Goal: Task Accomplishment & Management: Complete application form

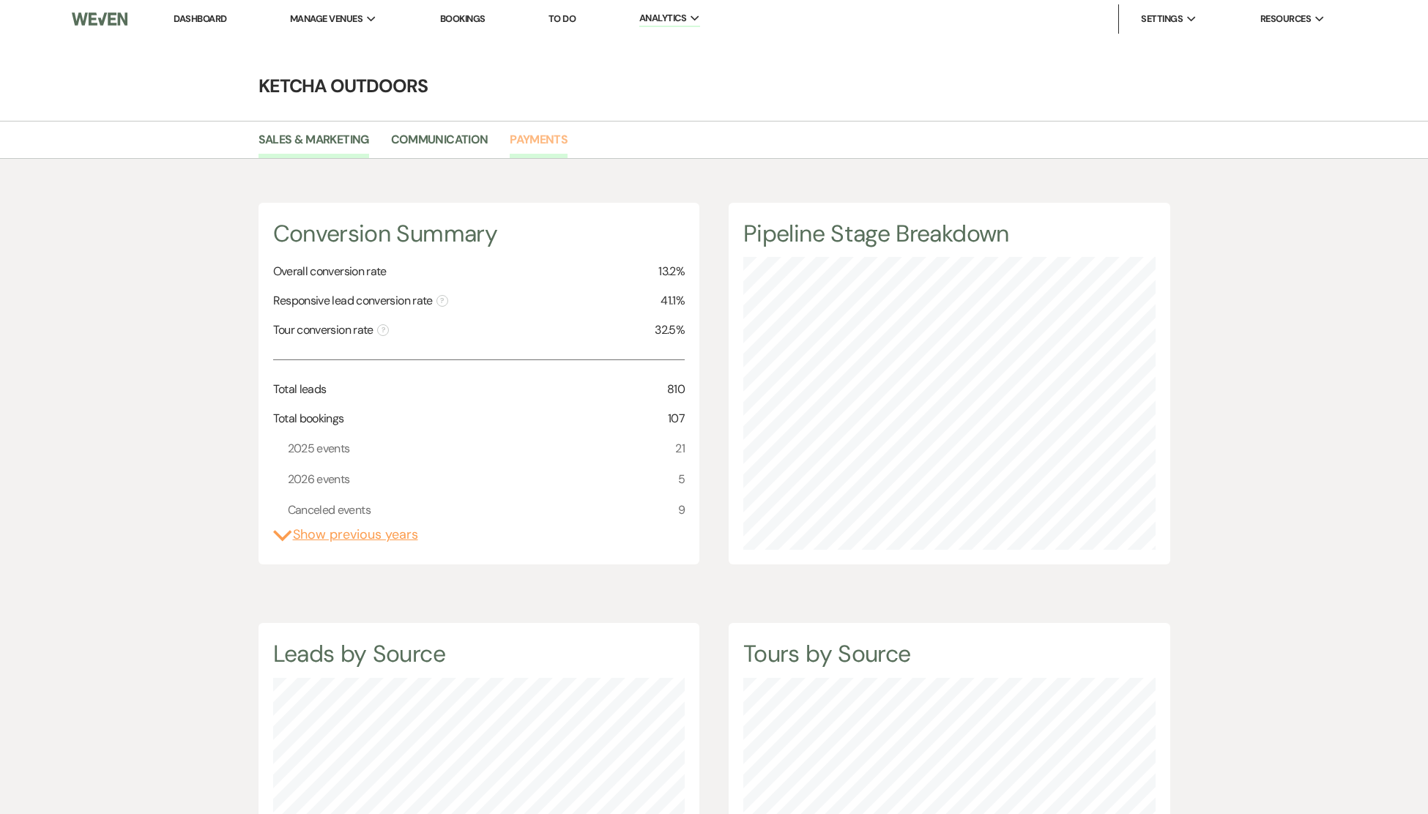
click at [545, 137] on link "Payments" at bounding box center [539, 144] width 58 height 28
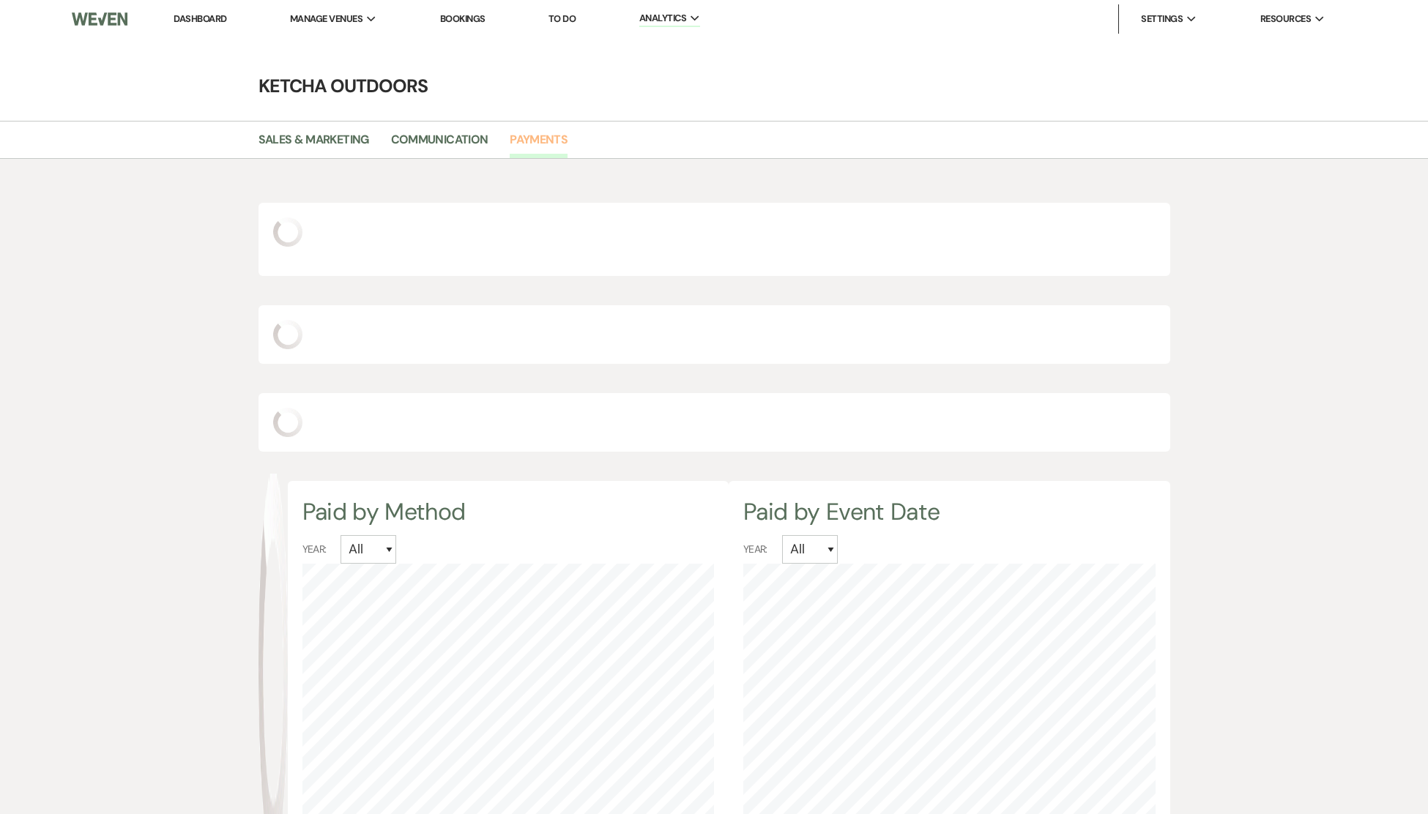
scroll to position [814, 1428]
select select "2025"
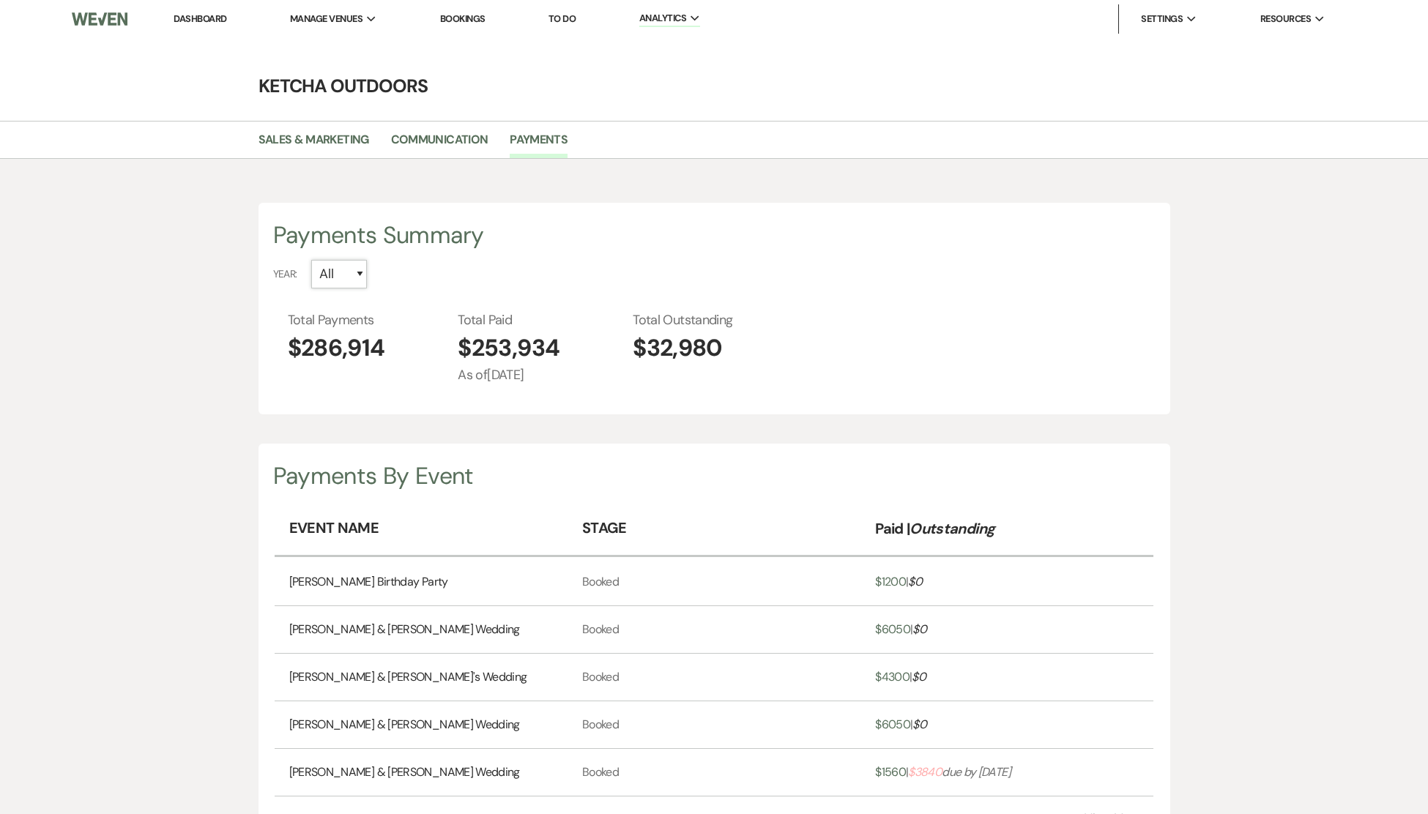
click at [361, 273] on select "All 2026 2025 2024 2023 2022 2021 2020 2019" at bounding box center [339, 274] width 56 height 29
select select "2025"
click at [311, 260] on select "All 2026 2025 2024 2023 2022 2021 2020 2019" at bounding box center [339, 274] width 56 height 29
click at [413, 772] on link "Luke Zuchowski & Kayleigh Hynek's Wedding" at bounding box center [404, 773] width 231 height 18
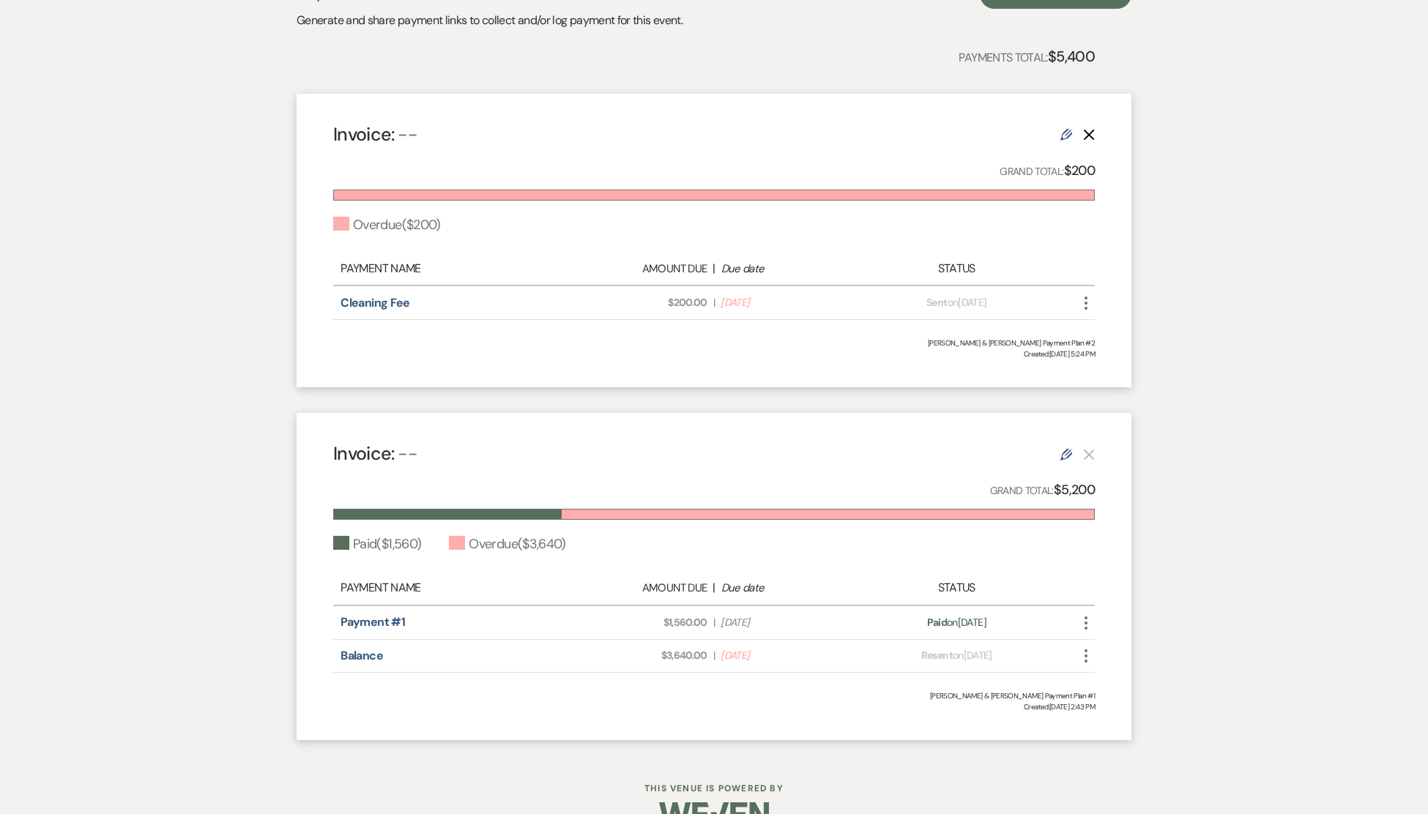
scroll to position [367, 0]
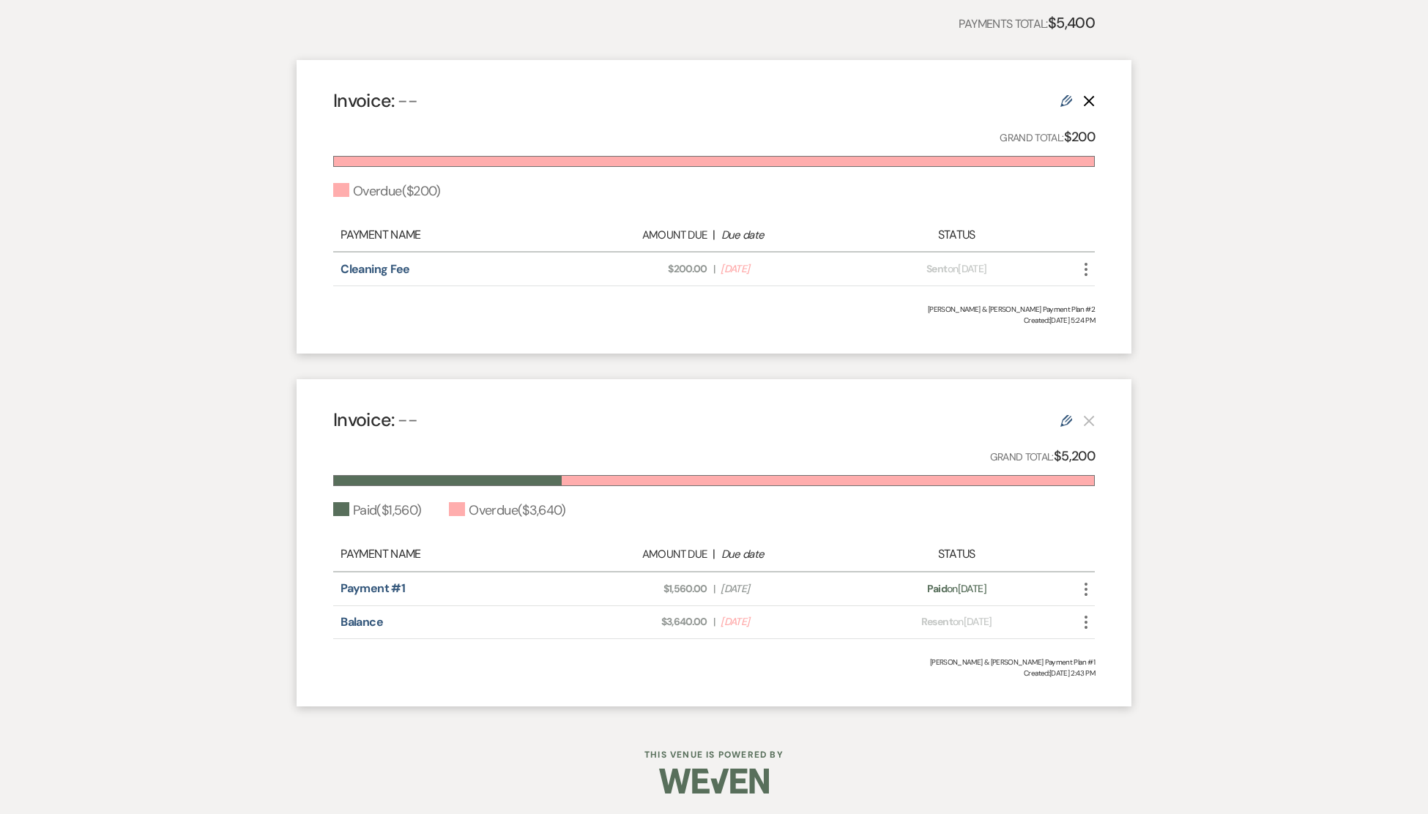
click at [1088, 619] on icon "More" at bounding box center [1086, 623] width 18 height 18
click at [367, 617] on link "Balance" at bounding box center [361, 621] width 42 height 15
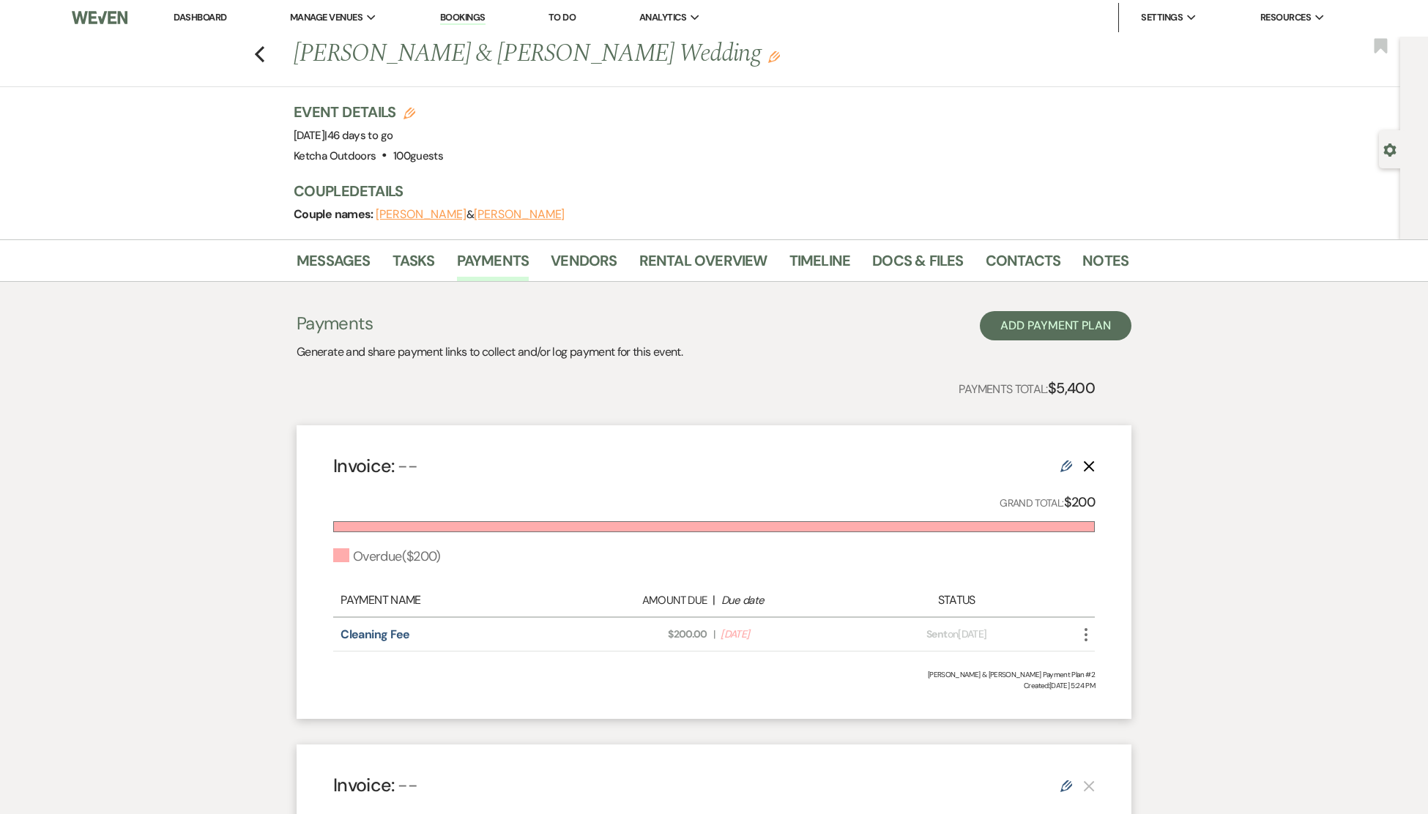
scroll to position [0, 0]
click at [187, 14] on link "Dashboard" at bounding box center [200, 18] width 53 height 12
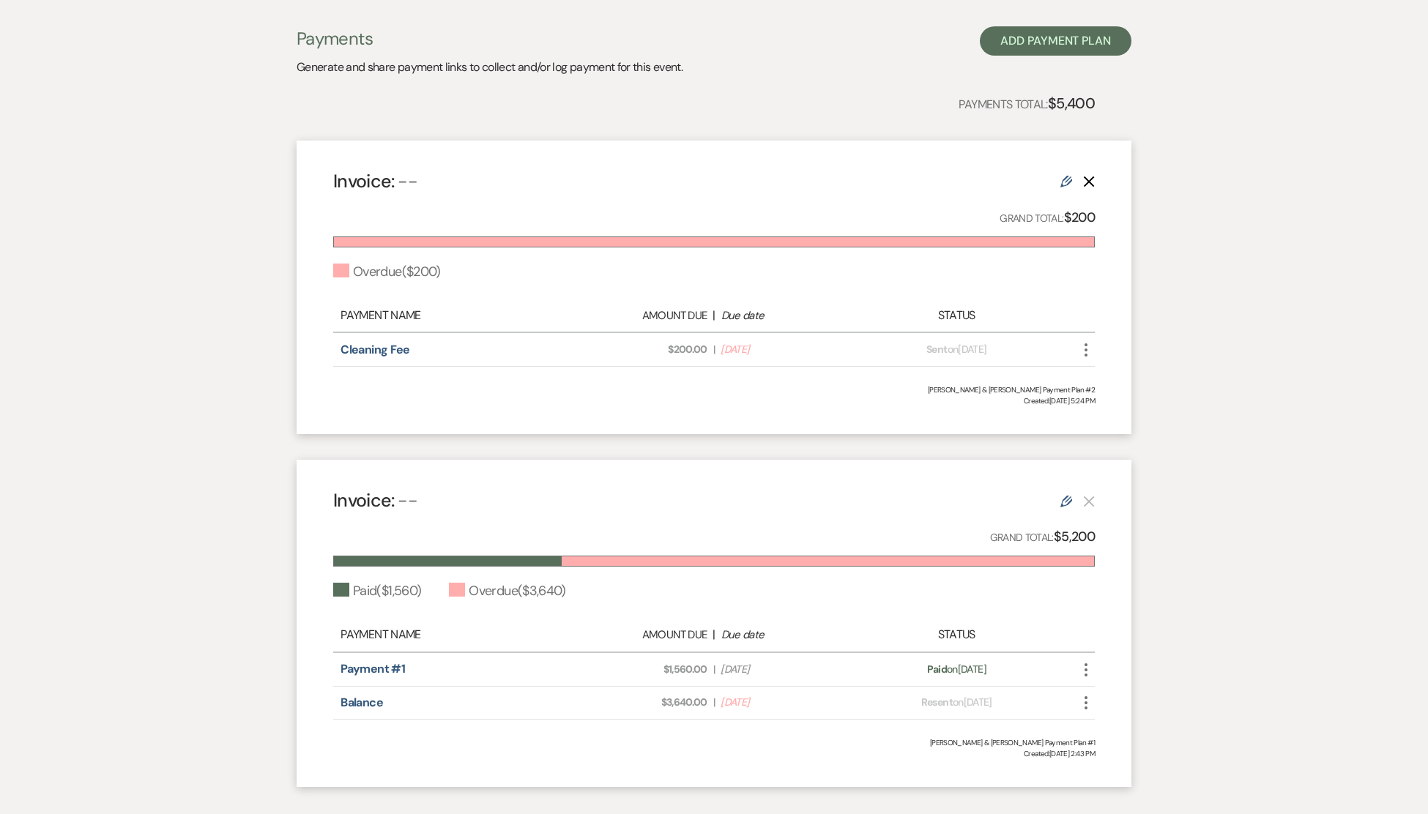
scroll to position [290, 0]
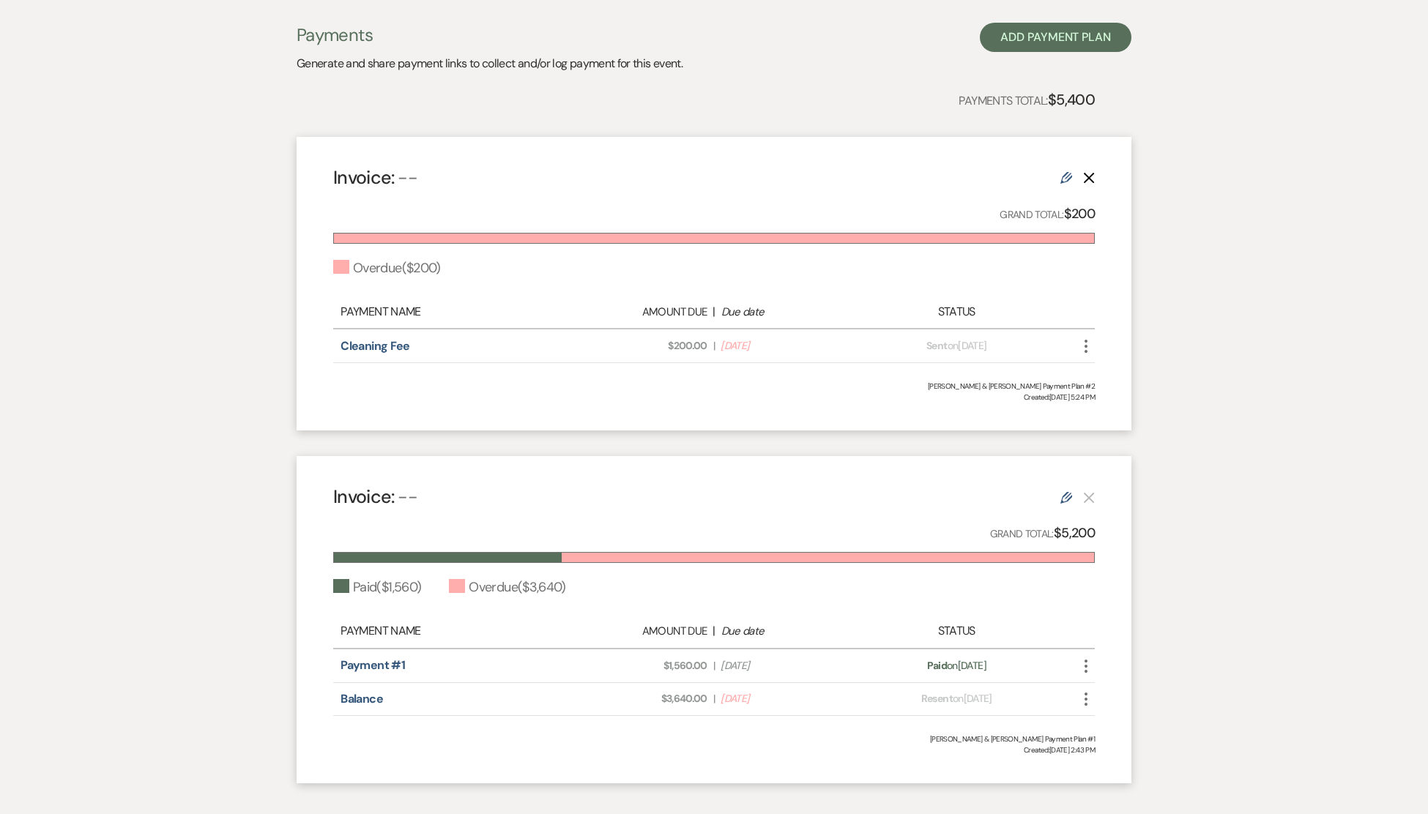
click at [1086, 696] on icon "More" at bounding box center [1086, 699] width 18 height 18
click at [1141, 722] on button "Attach File Attach to Message" at bounding box center [1151, 728] width 148 height 25
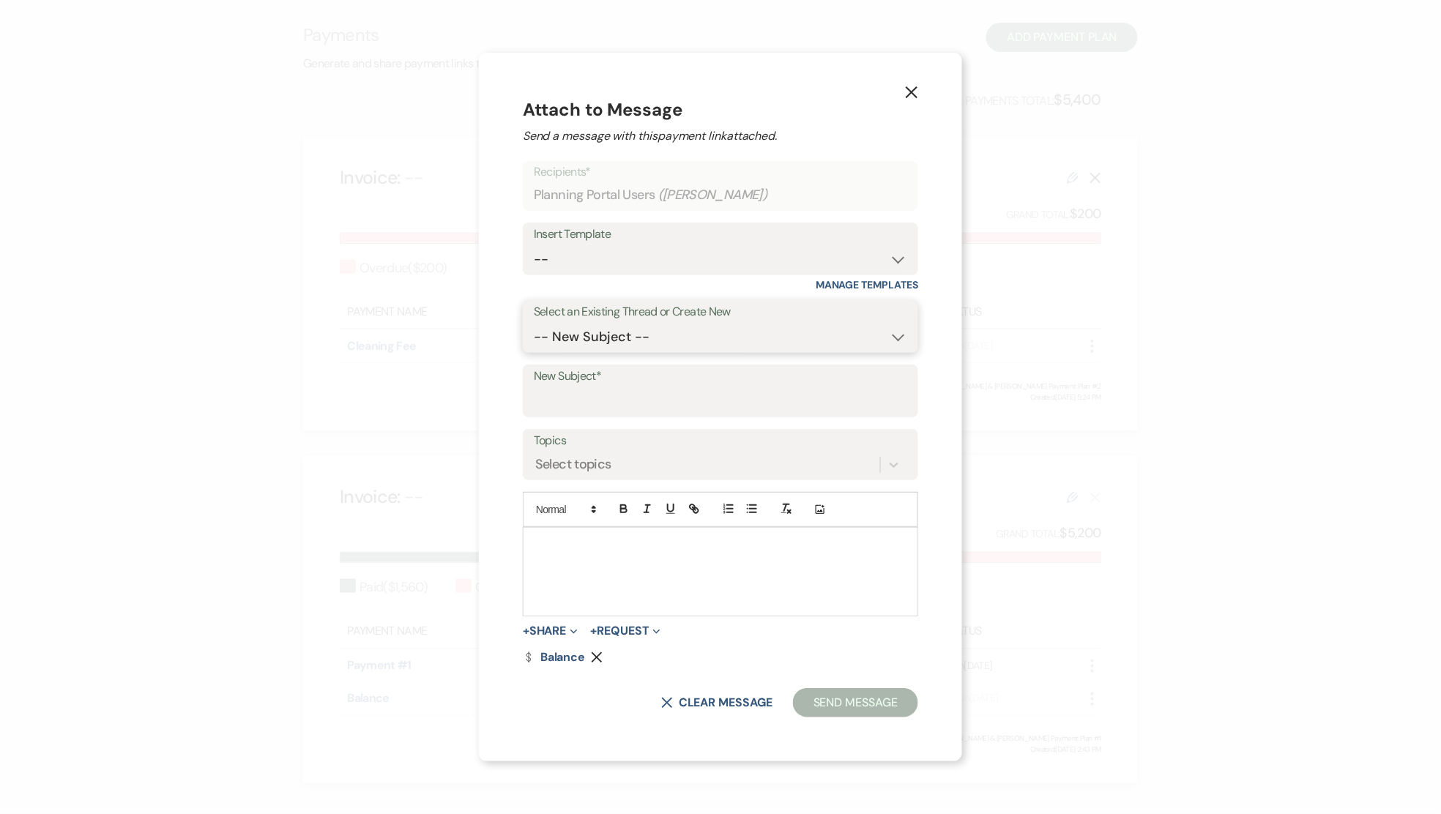
click at [893, 338] on select "-- New Subject -- Insurance Cleaning Fee and Liability Document Planning Questi…" at bounding box center [720, 337] width 373 height 29
click at [534, 323] on select "-- New Subject -- Insurance Cleaning Fee and Liability Document Planning Questi…" at bounding box center [720, 337] width 373 height 29
click at [605, 395] on input "New Subject*" at bounding box center [720, 401] width 373 height 29
type input "Event Balance"
click at [581, 559] on div at bounding box center [720, 572] width 394 height 88
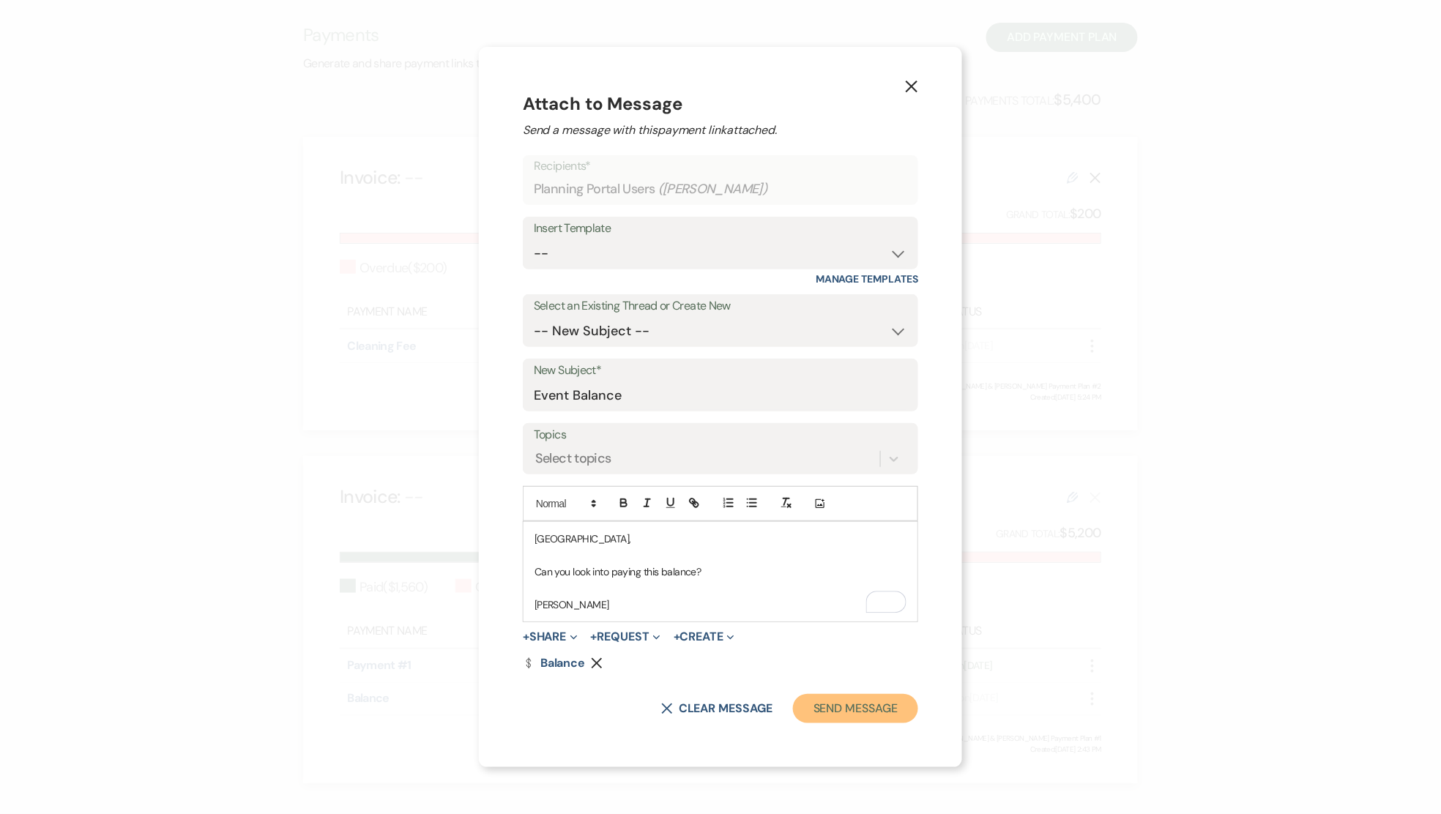
click at [857, 709] on button "Send Message" at bounding box center [855, 708] width 125 height 29
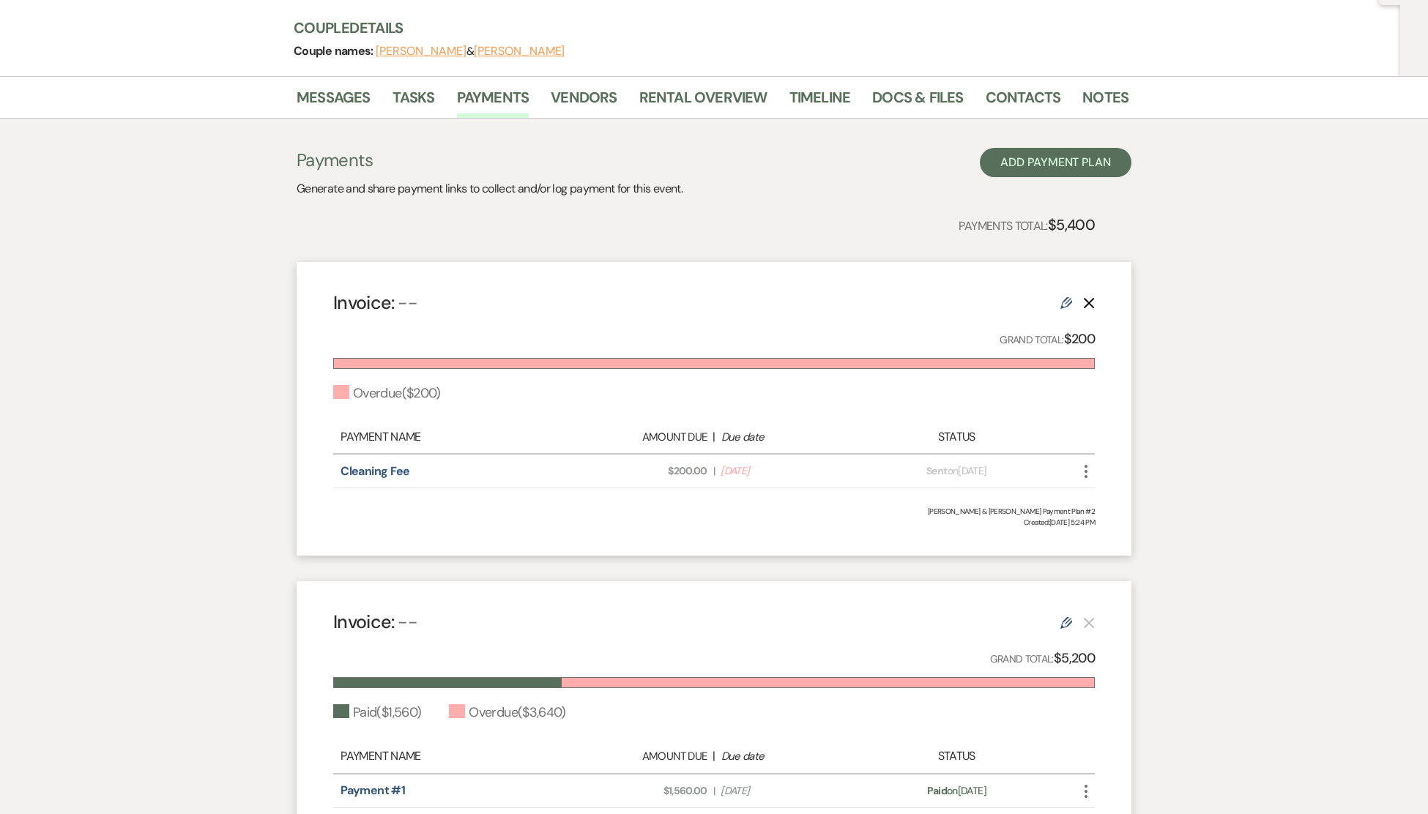
scroll to position [0, 0]
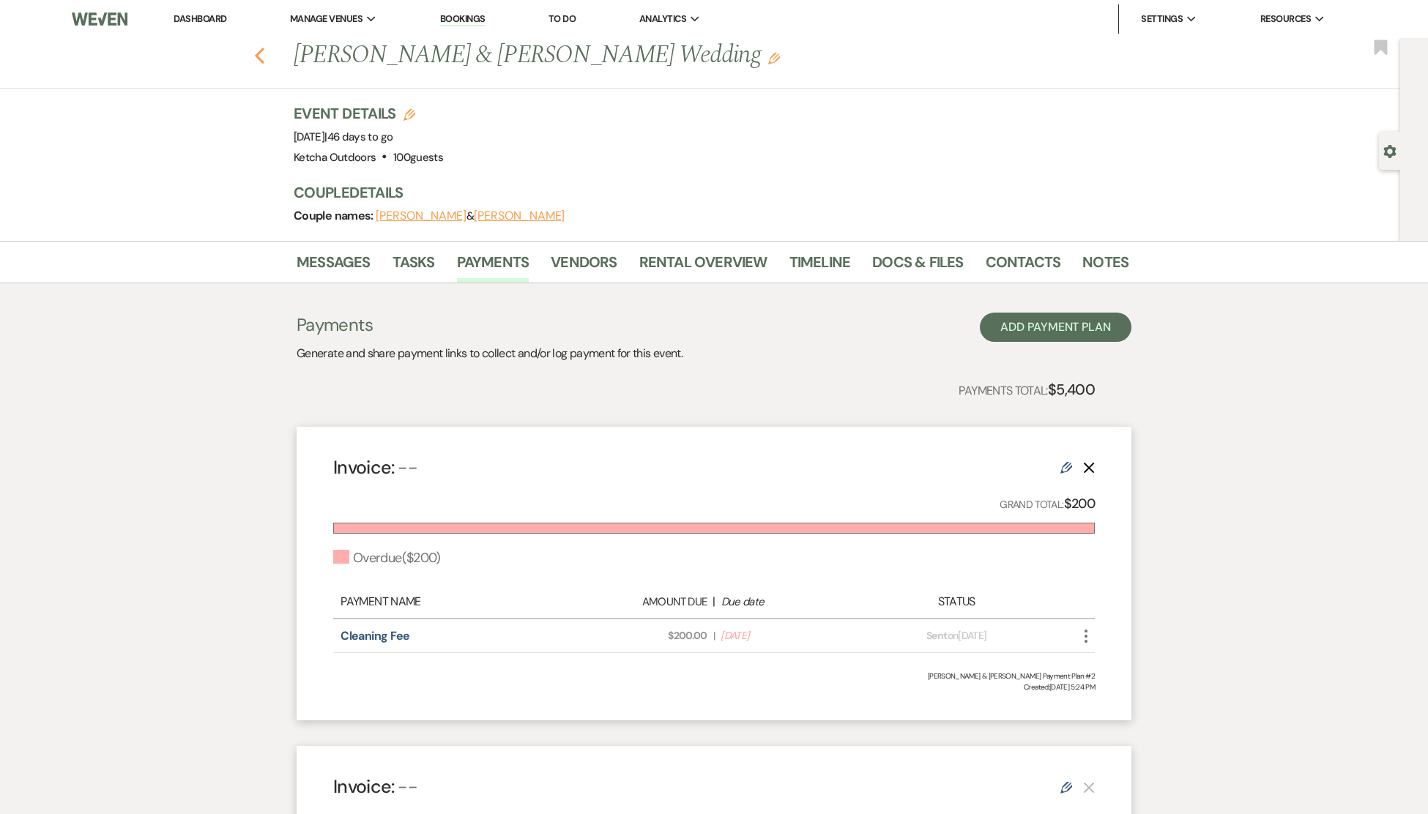
click at [264, 52] on icon "Previous" at bounding box center [259, 56] width 11 height 18
click at [265, 55] on icon "Previous" at bounding box center [259, 56] width 11 height 18
click at [358, 51] on li "Ketcha Outdoors" at bounding box center [364, 48] width 132 height 15
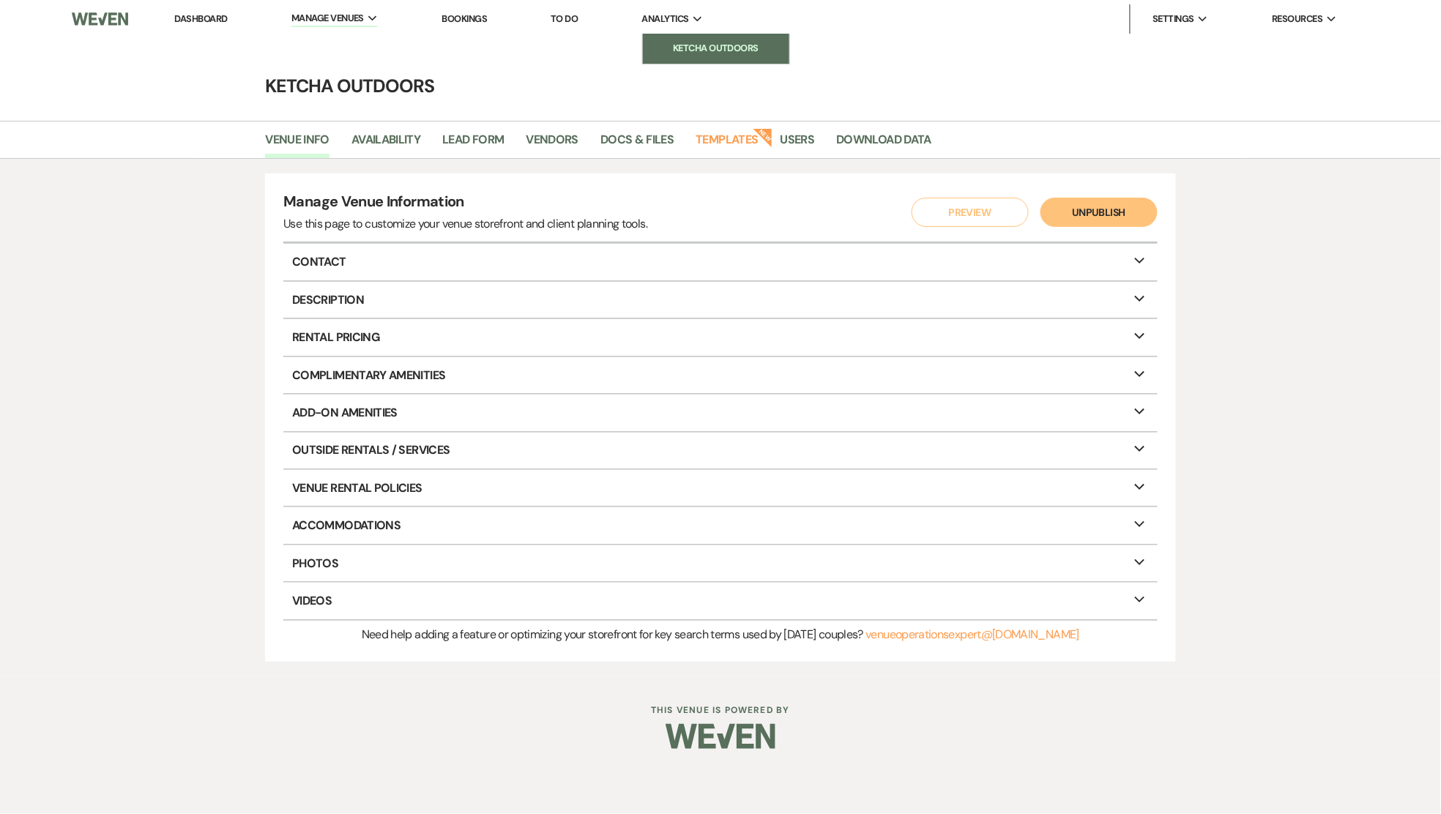
click at [688, 42] on li "Ketcha Outdoors" at bounding box center [716, 48] width 132 height 15
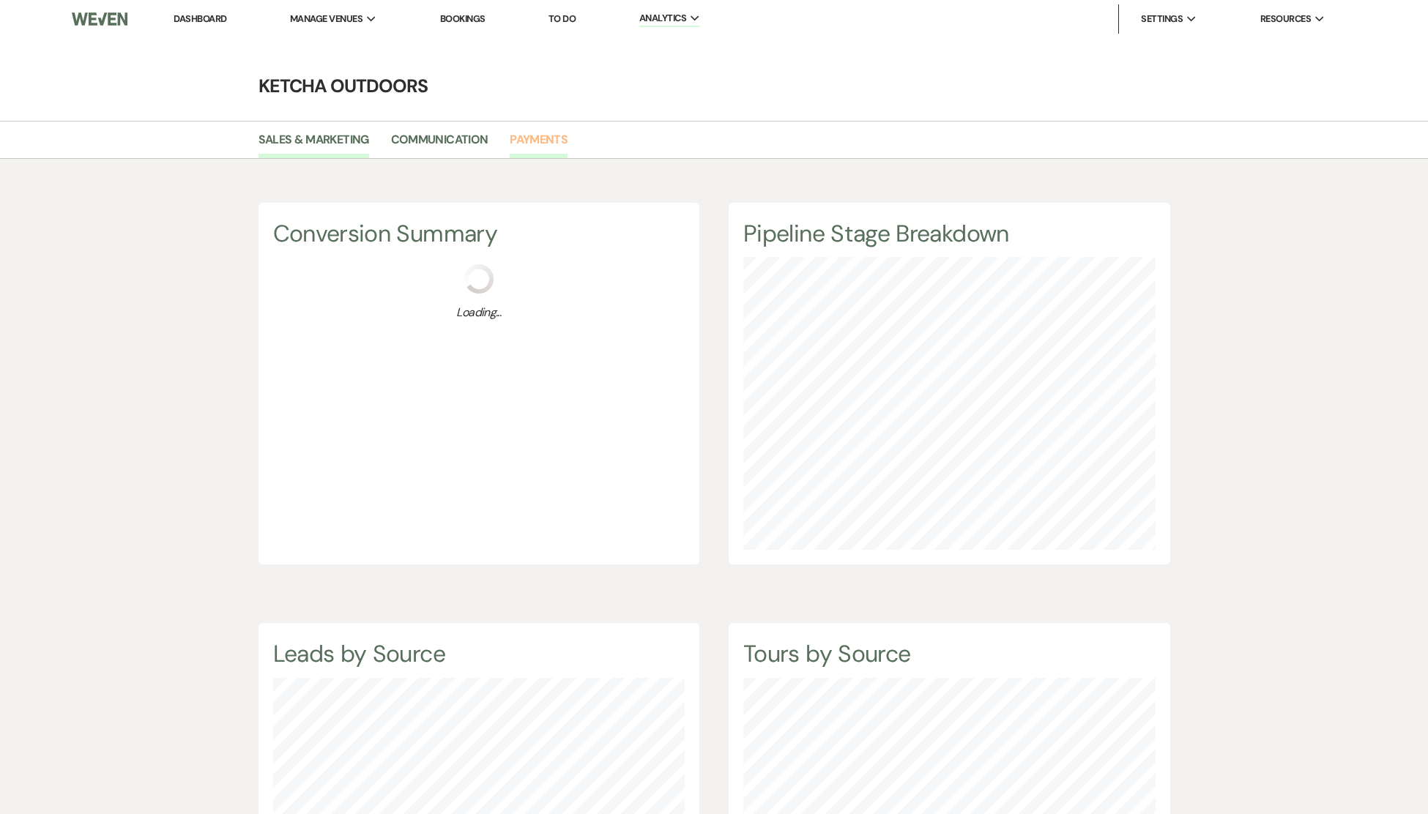
scroll to position [814, 1428]
click at [534, 141] on link "Payments" at bounding box center [539, 144] width 58 height 28
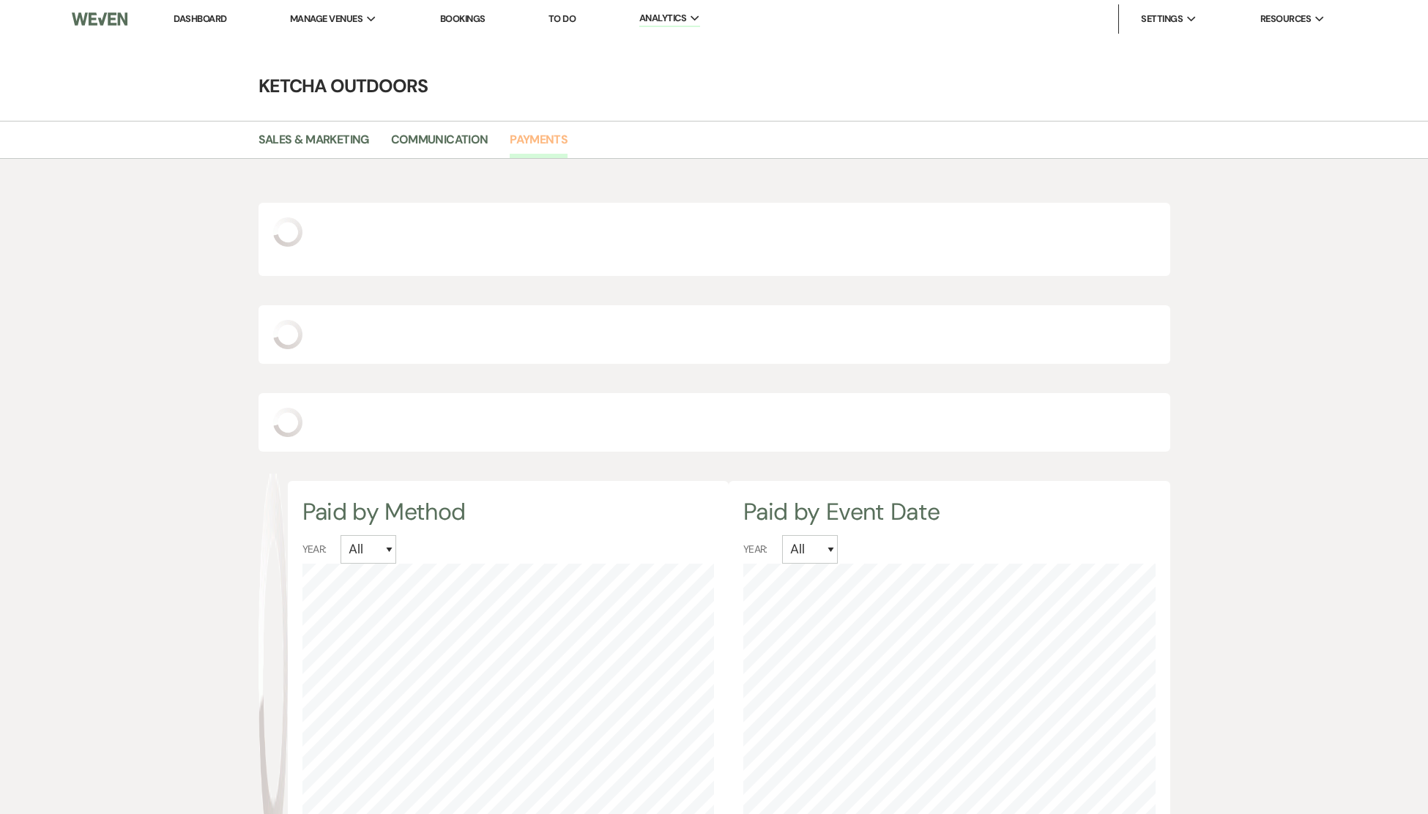
scroll to position [814, 1428]
select select "2025"
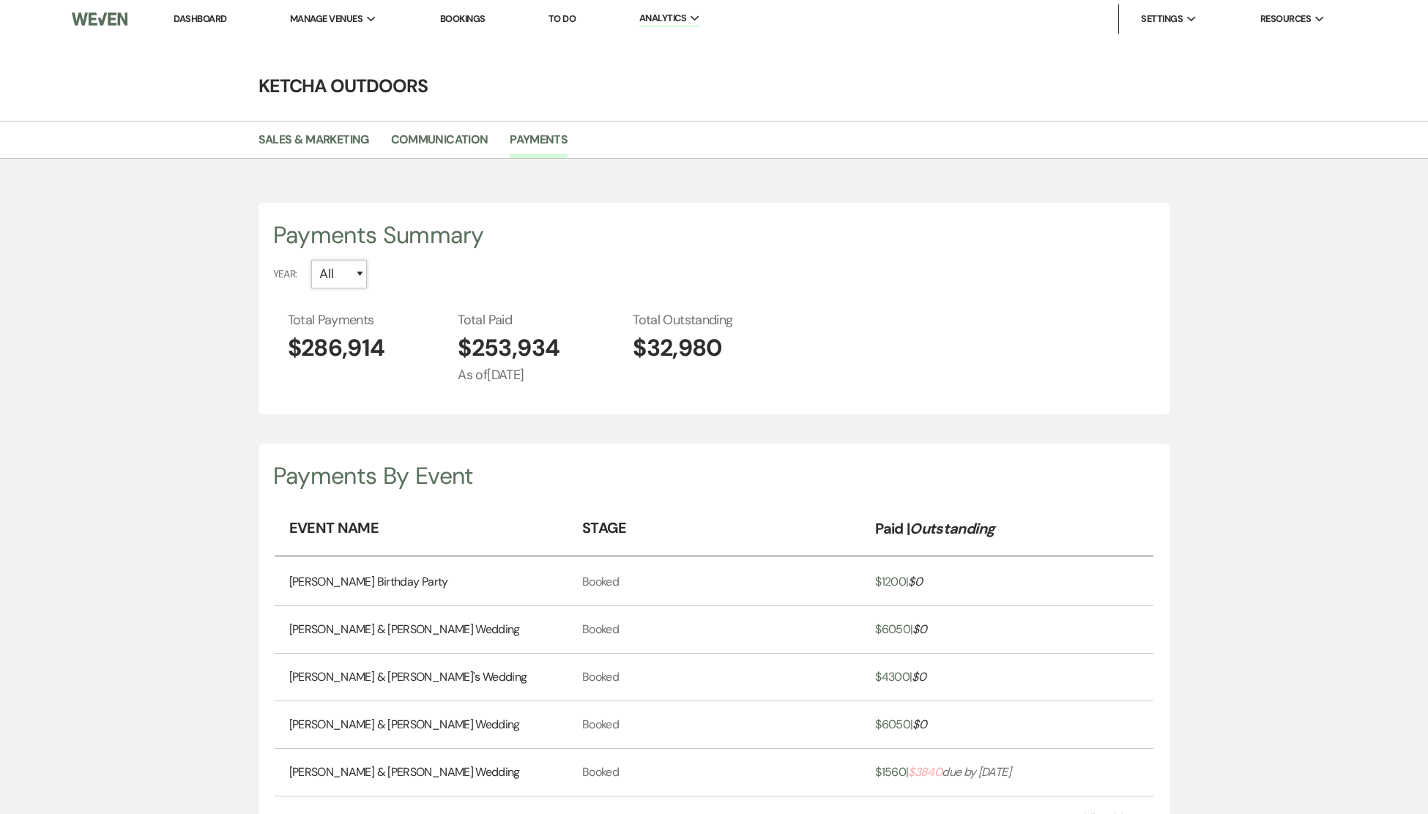
click at [348, 282] on select "All 2026 2025 2024 2023 2022 2021 2020 2019" at bounding box center [339, 274] width 56 height 29
select select "2025"
click at [311, 260] on select "All 2026 2025 2024 2023 2022 2021 2020 2019" at bounding box center [339, 274] width 56 height 29
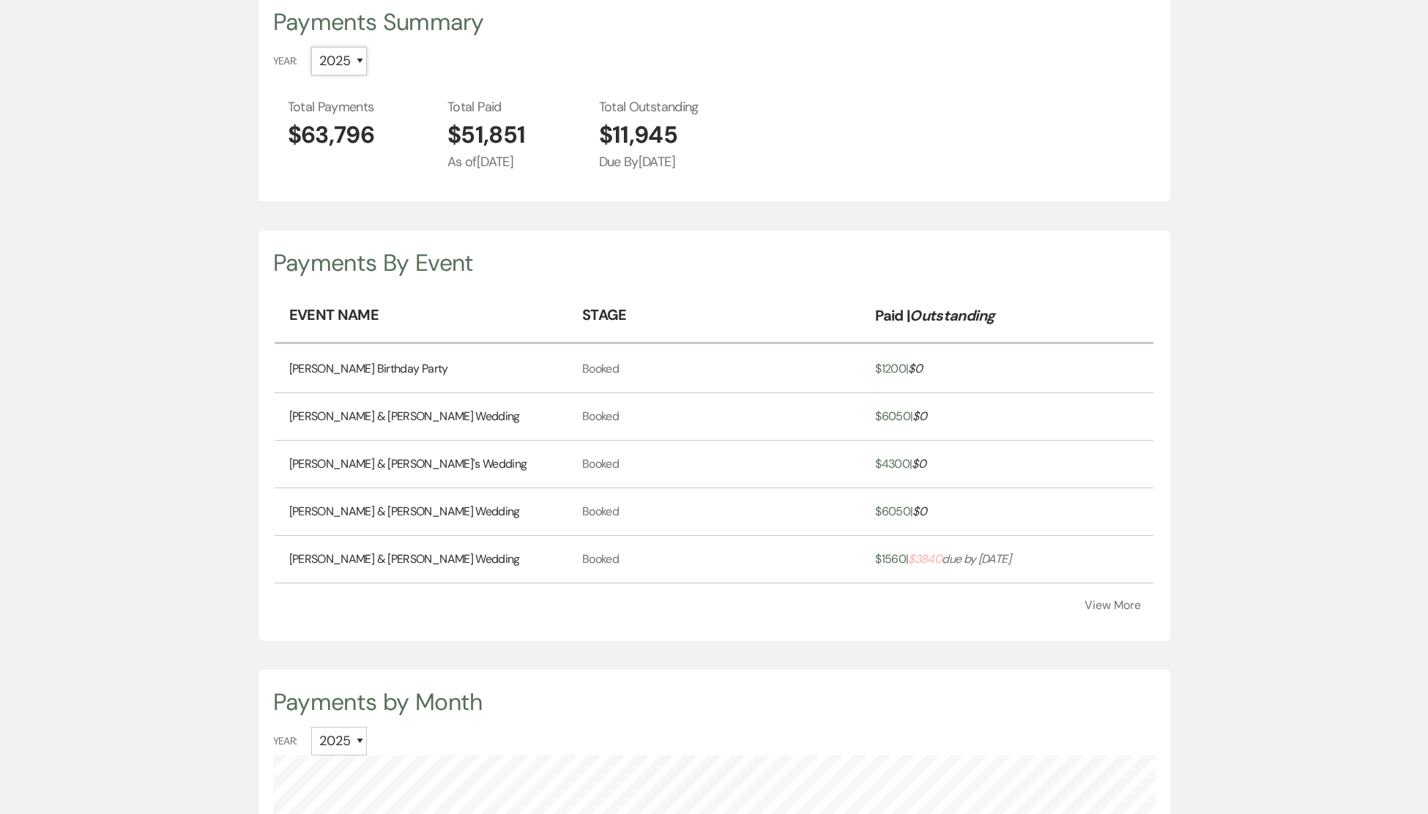
scroll to position [217, 0]
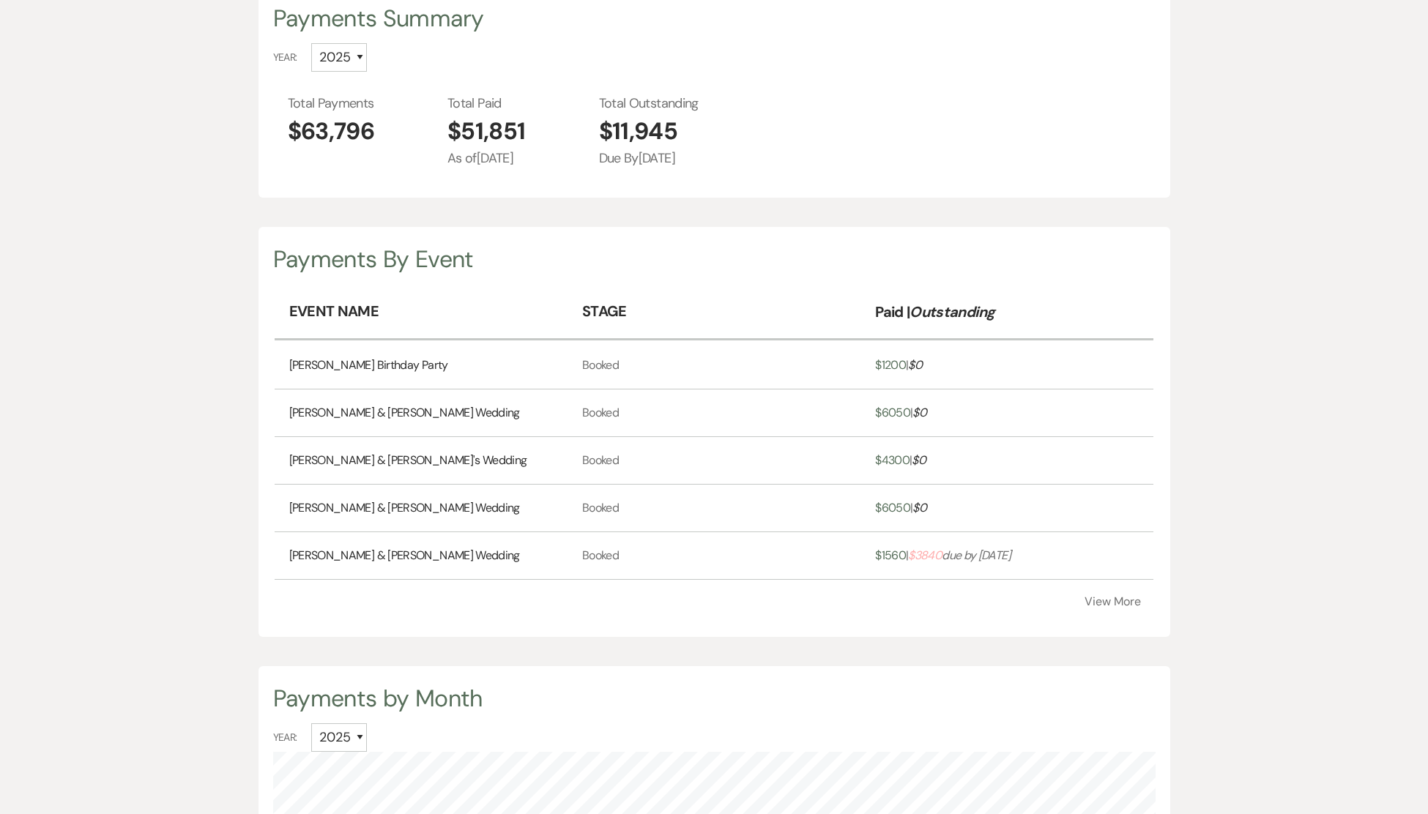
click at [1121, 600] on button "View More" at bounding box center [1112, 602] width 56 height 12
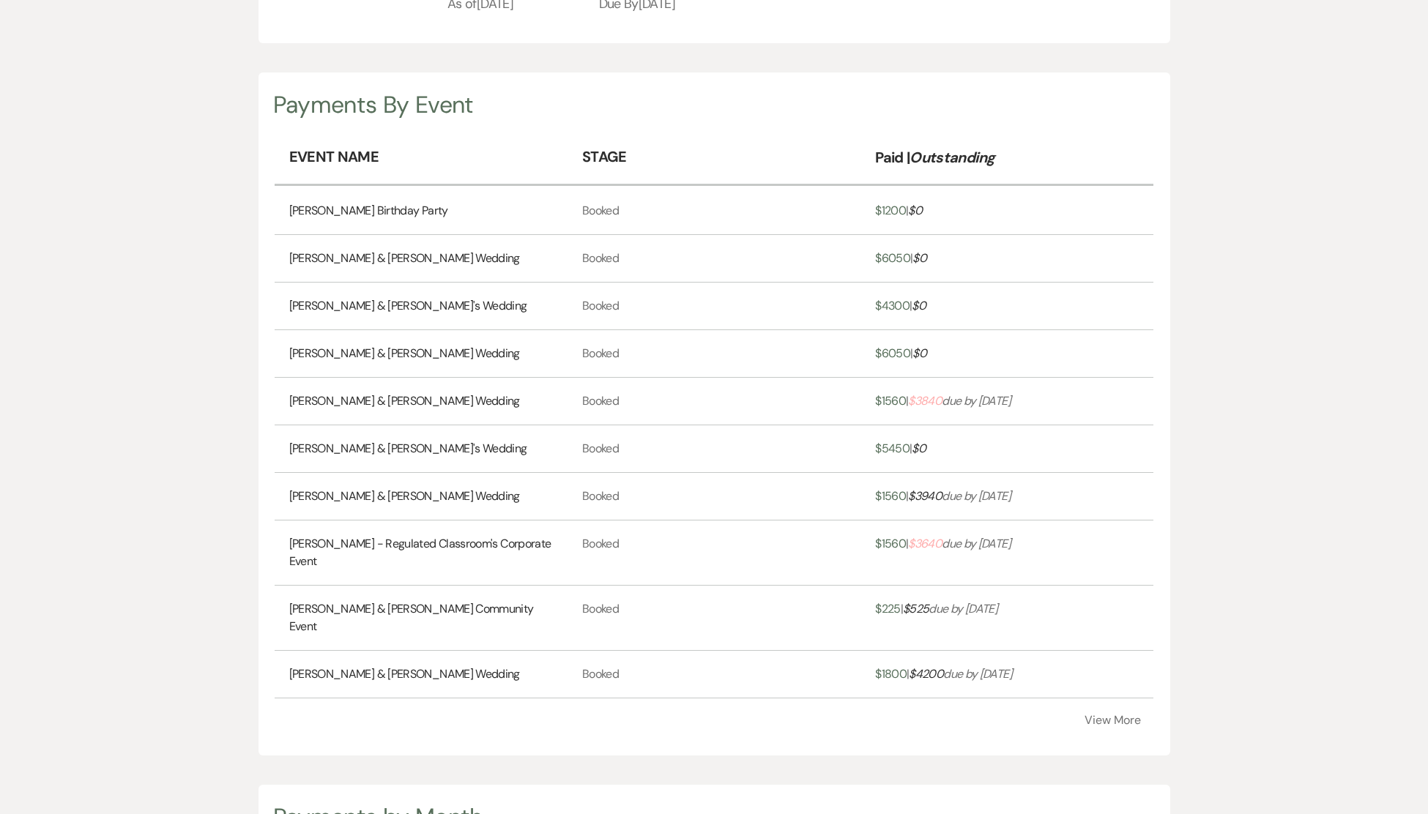
scroll to position [375, 0]
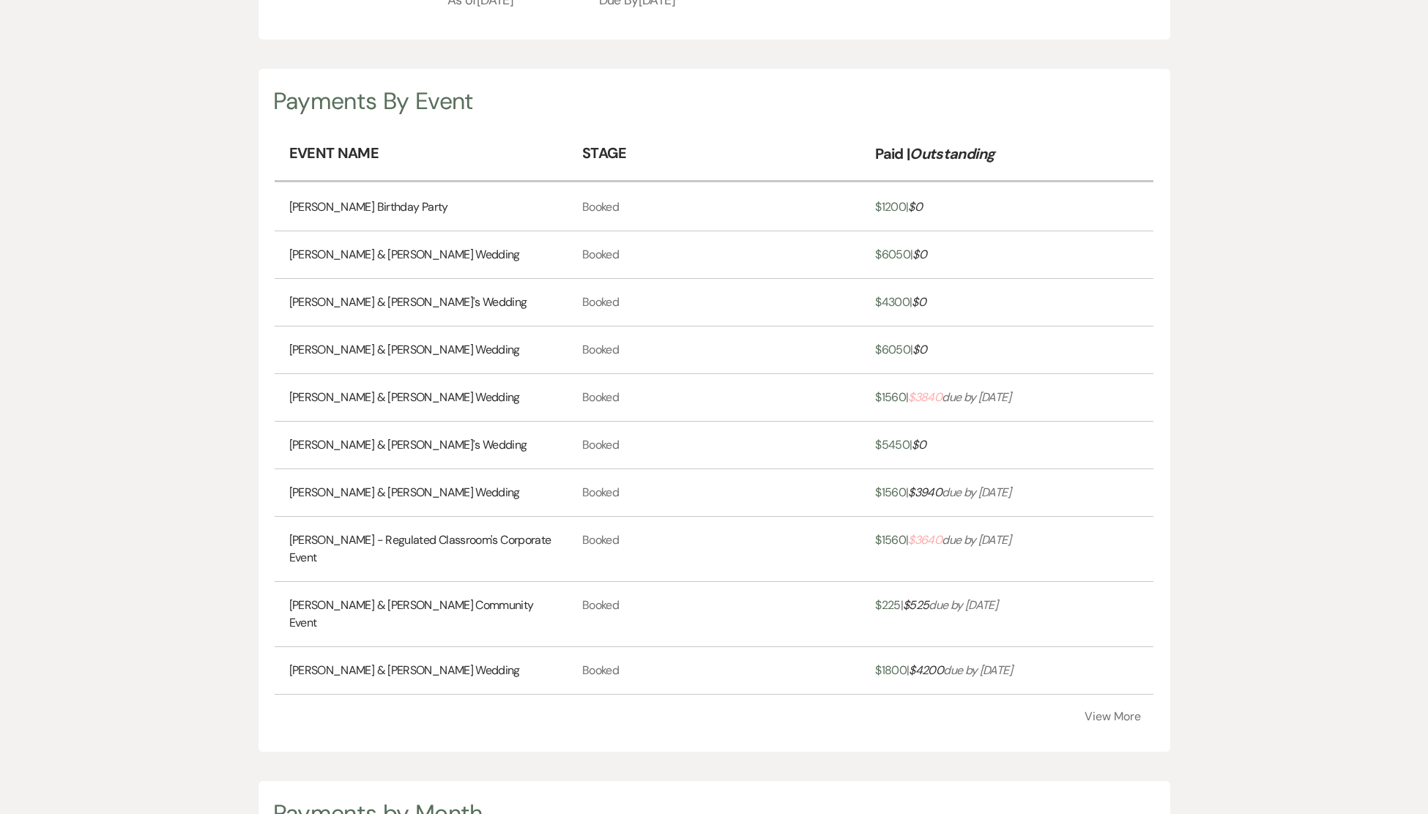
click at [422, 538] on link "Lily Doenmez - Regulated Classroom's Corporate Event" at bounding box center [421, 549] width 264 height 35
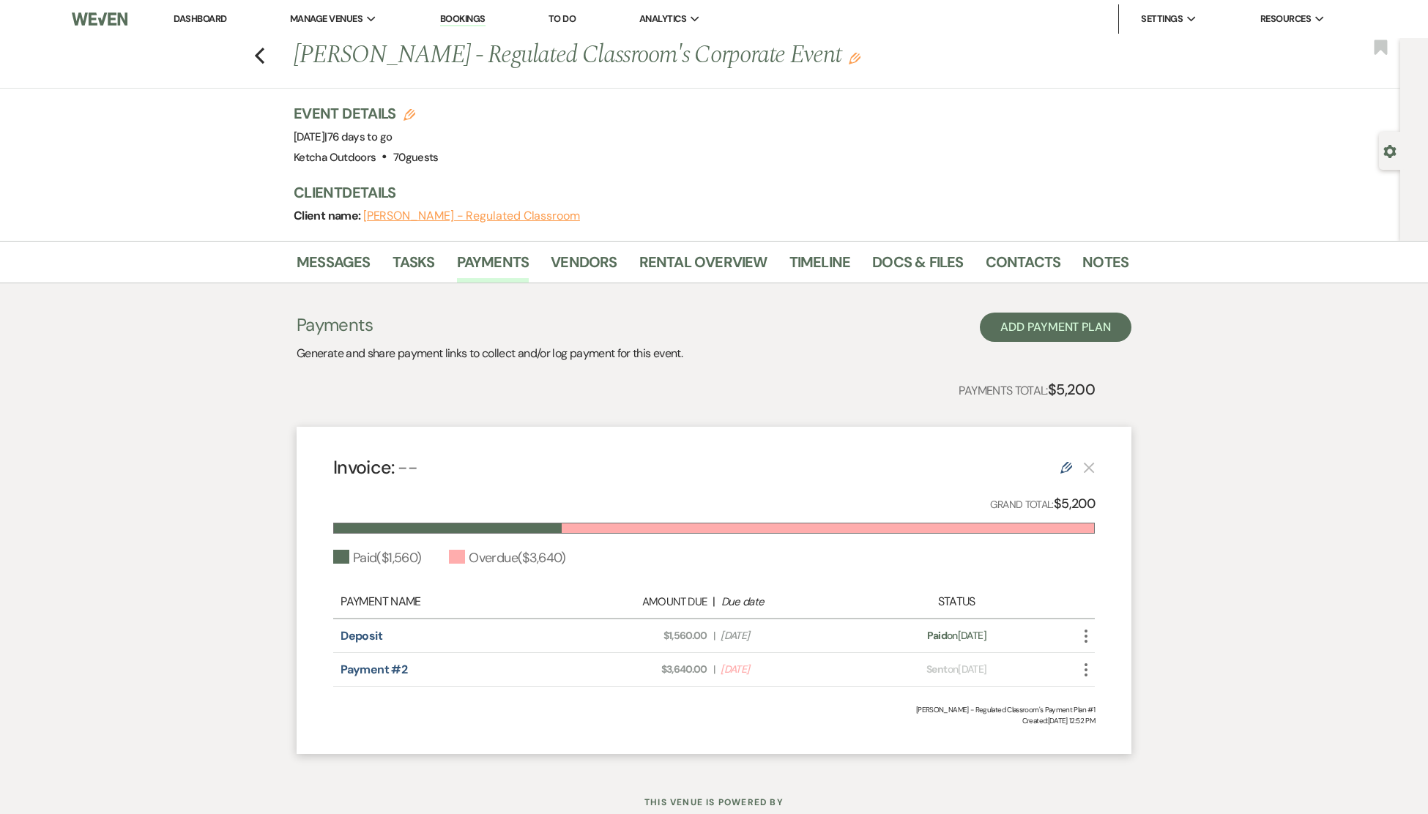
click at [1087, 668] on icon "More" at bounding box center [1086, 670] width 18 height 18
click at [1163, 695] on button "Attach File Attach to Message" at bounding box center [1151, 699] width 148 height 25
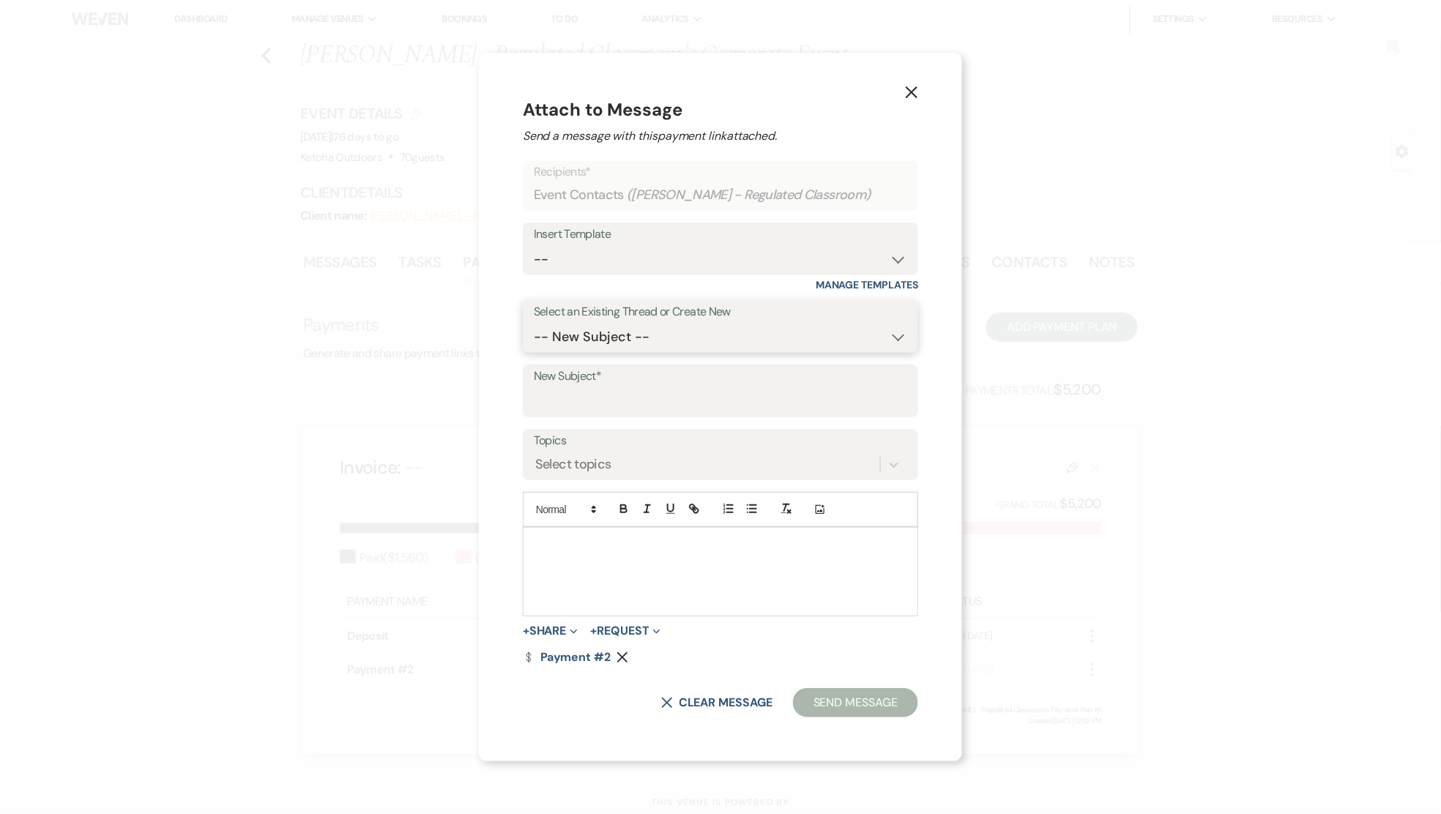
click at [898, 340] on select "-- New Subject -- Booking your event!" at bounding box center [720, 337] width 373 height 29
click at [534, 323] on select "-- New Subject -- Booking your event!" at bounding box center [720, 337] width 373 height 29
click at [894, 259] on select "-- Weven Planning Portal Introduction (Booked Events) Deposit Payment Rental Co…" at bounding box center [720, 259] width 373 height 29
select select "302"
click at [534, 245] on select "-- Weven Planning Portal Introduction (Booked Events) Deposit Payment Rental Co…" at bounding box center [720, 259] width 373 height 29
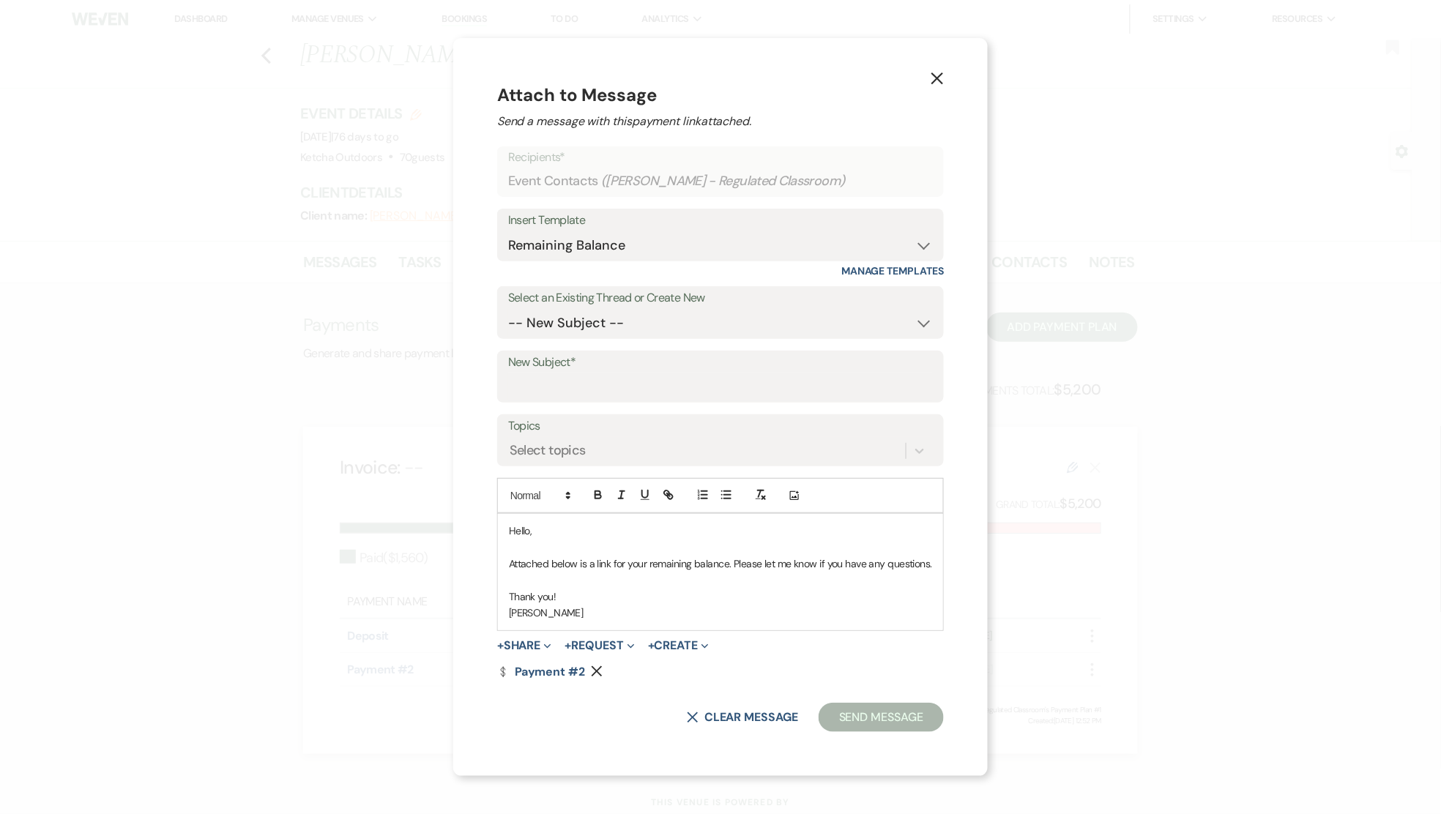
click at [872, 715] on button "Send Message" at bounding box center [881, 717] width 125 height 29
click at [576, 386] on input "New Subject*" at bounding box center [720, 387] width 423 height 29
type input "Balance"
click at [870, 713] on button "Send Message" at bounding box center [881, 717] width 125 height 29
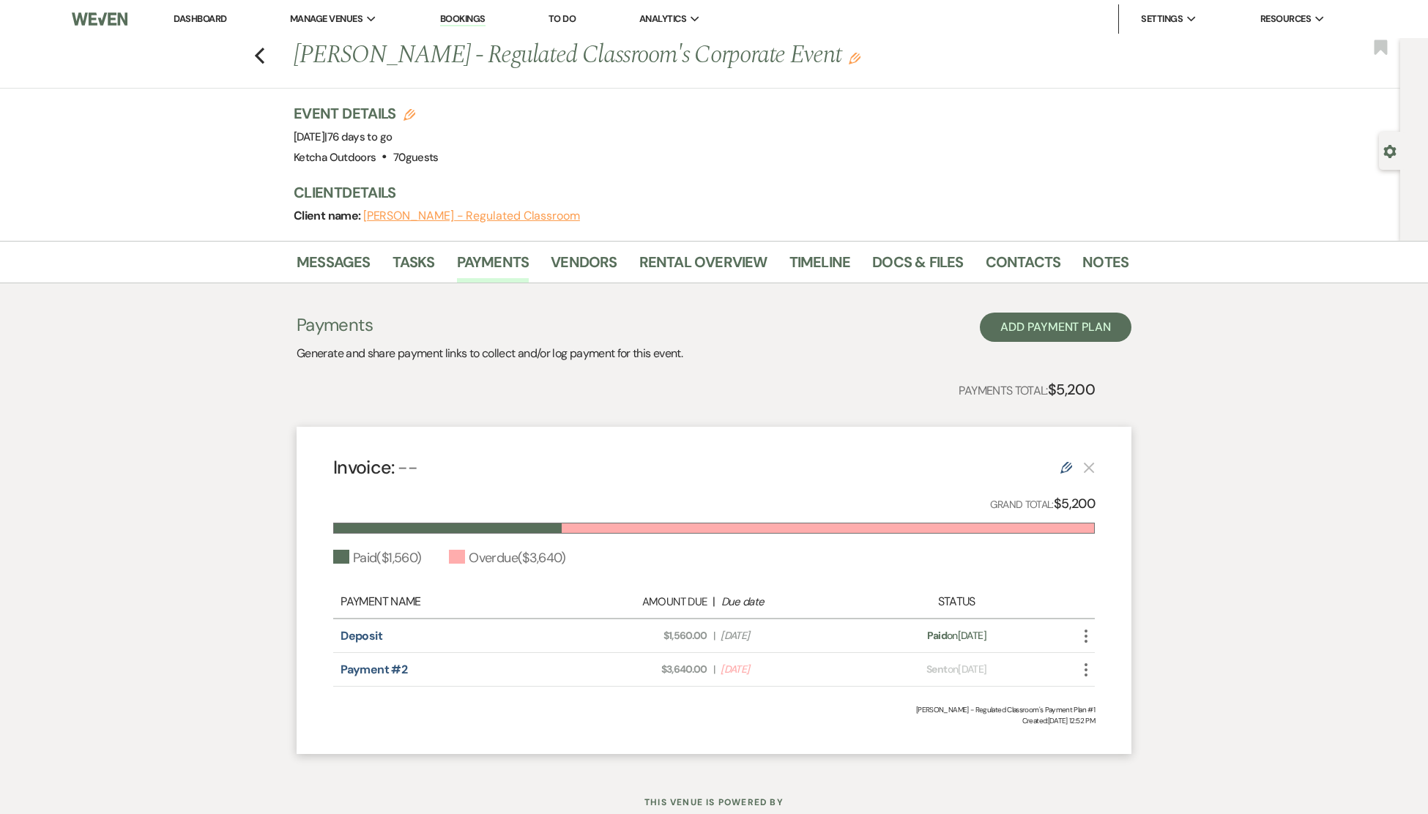
click at [204, 16] on link "Dashboard" at bounding box center [200, 18] width 53 height 12
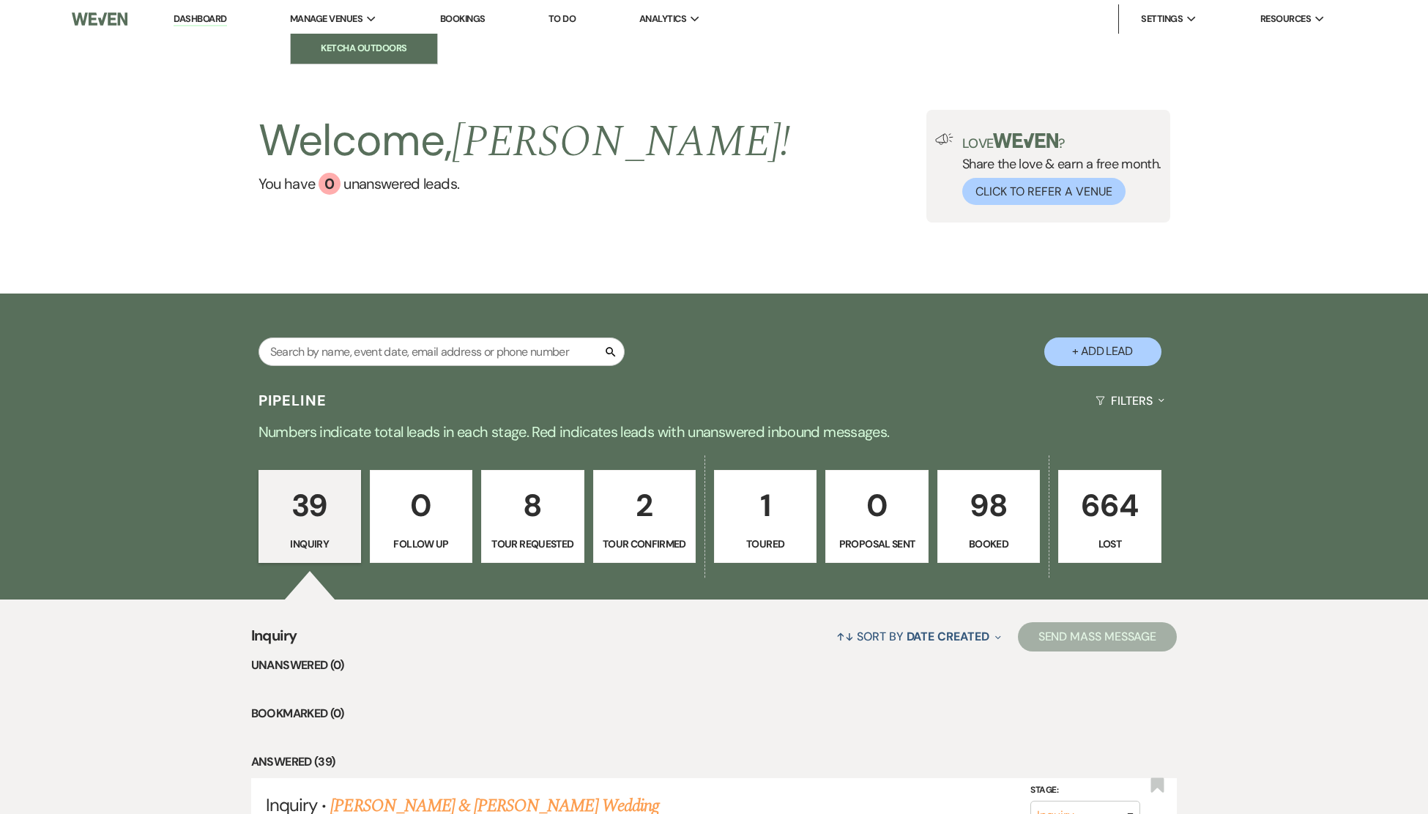
click at [361, 43] on li "Ketcha Outdoors" at bounding box center [364, 48] width 132 height 15
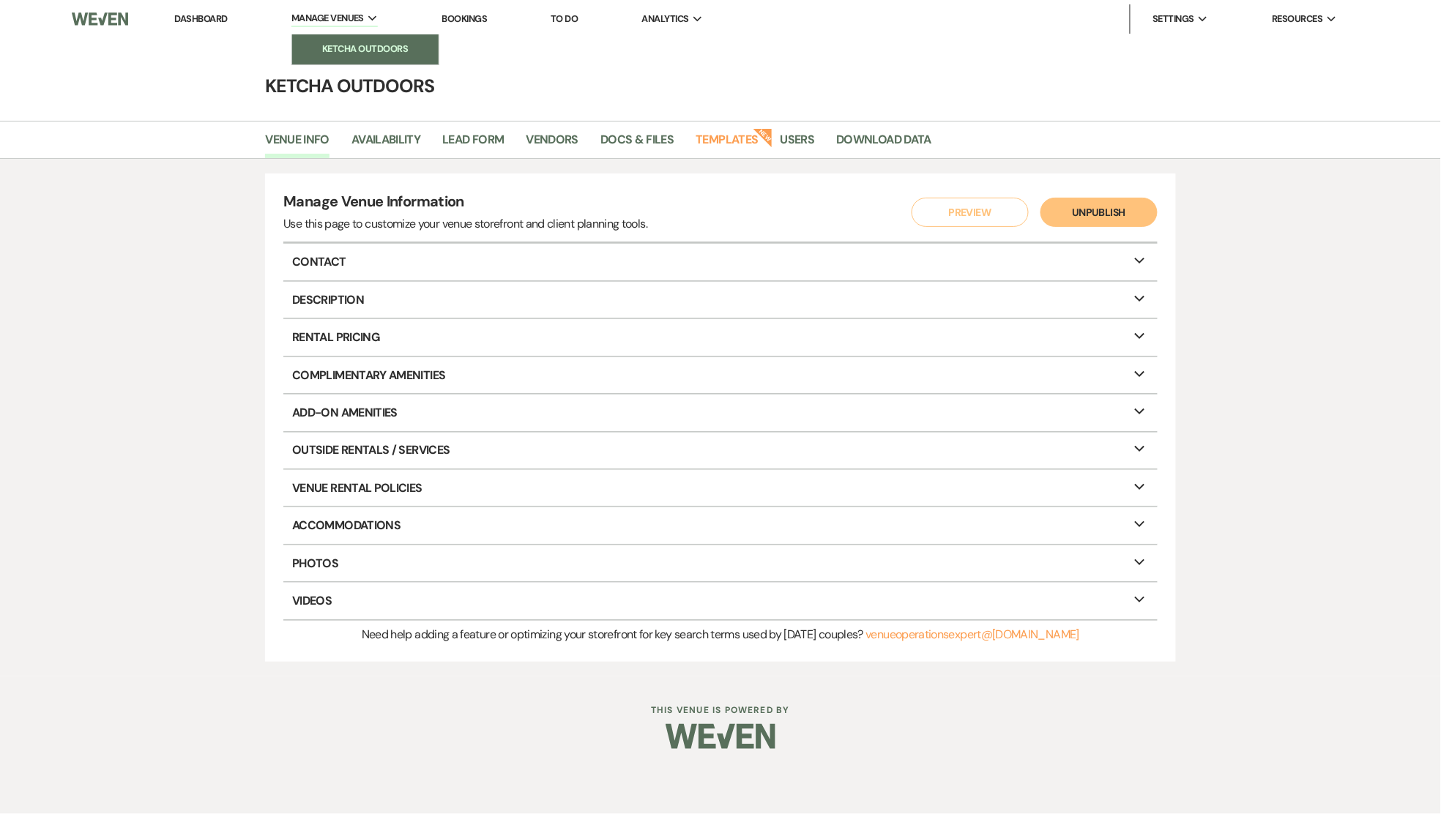
click at [349, 40] on link "Ketcha Outdoors" at bounding box center [365, 48] width 146 height 29
click at [375, 37] on link "Ketcha Outdoors" at bounding box center [365, 48] width 146 height 29
click at [698, 41] on li "Ketcha Outdoors" at bounding box center [716, 48] width 132 height 15
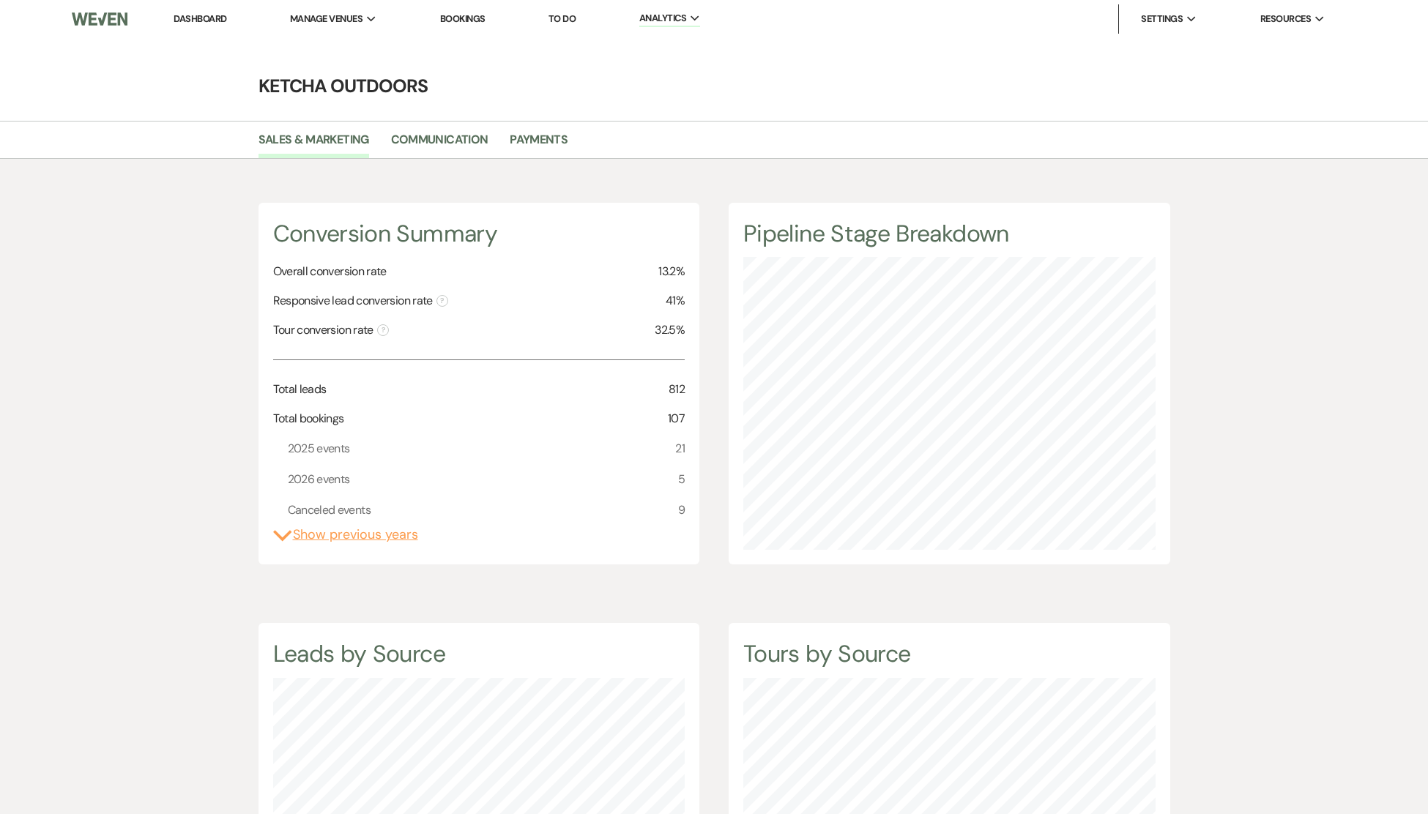
scroll to position [814, 1428]
click at [552, 144] on link "Payments" at bounding box center [539, 144] width 58 height 28
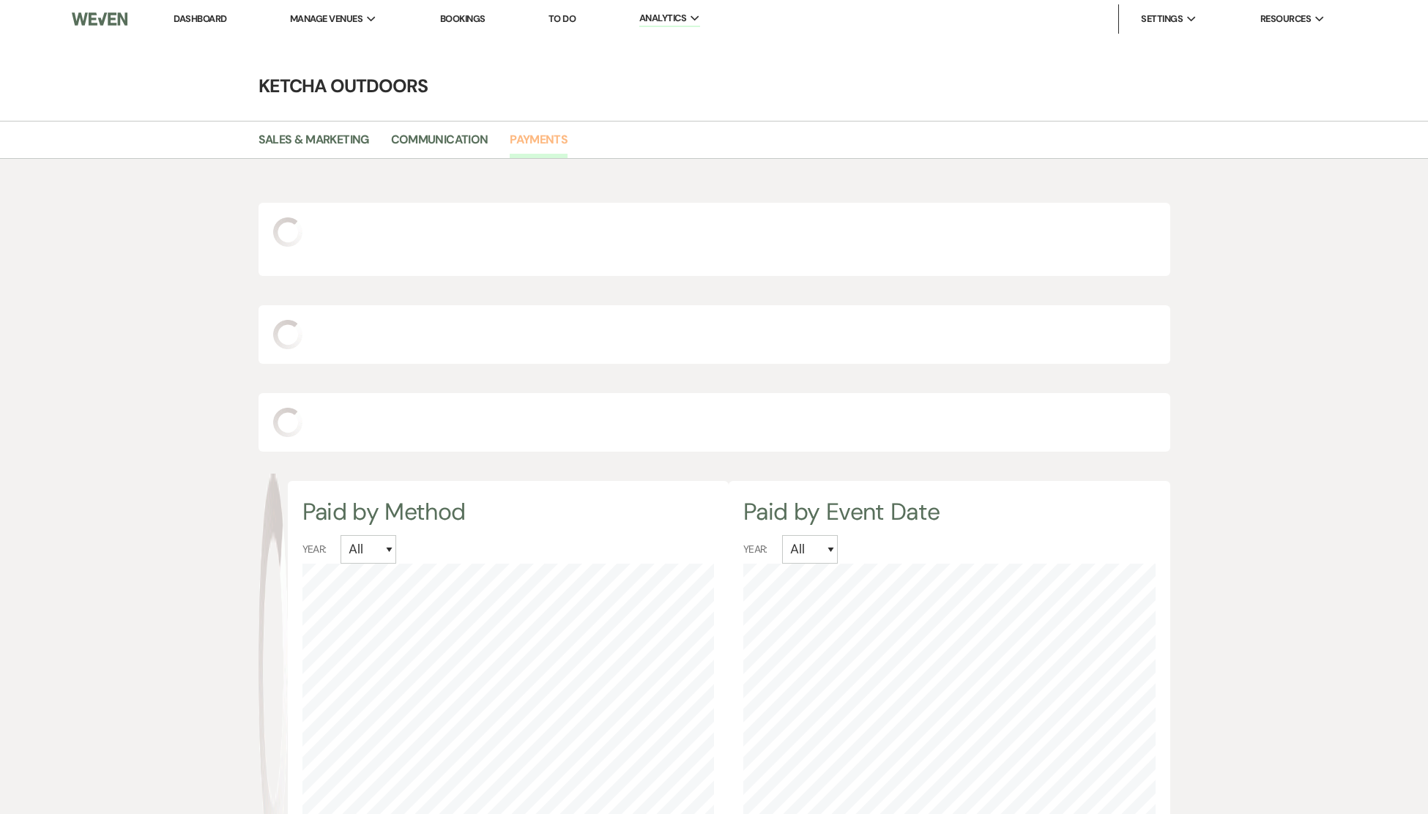
select select "2025"
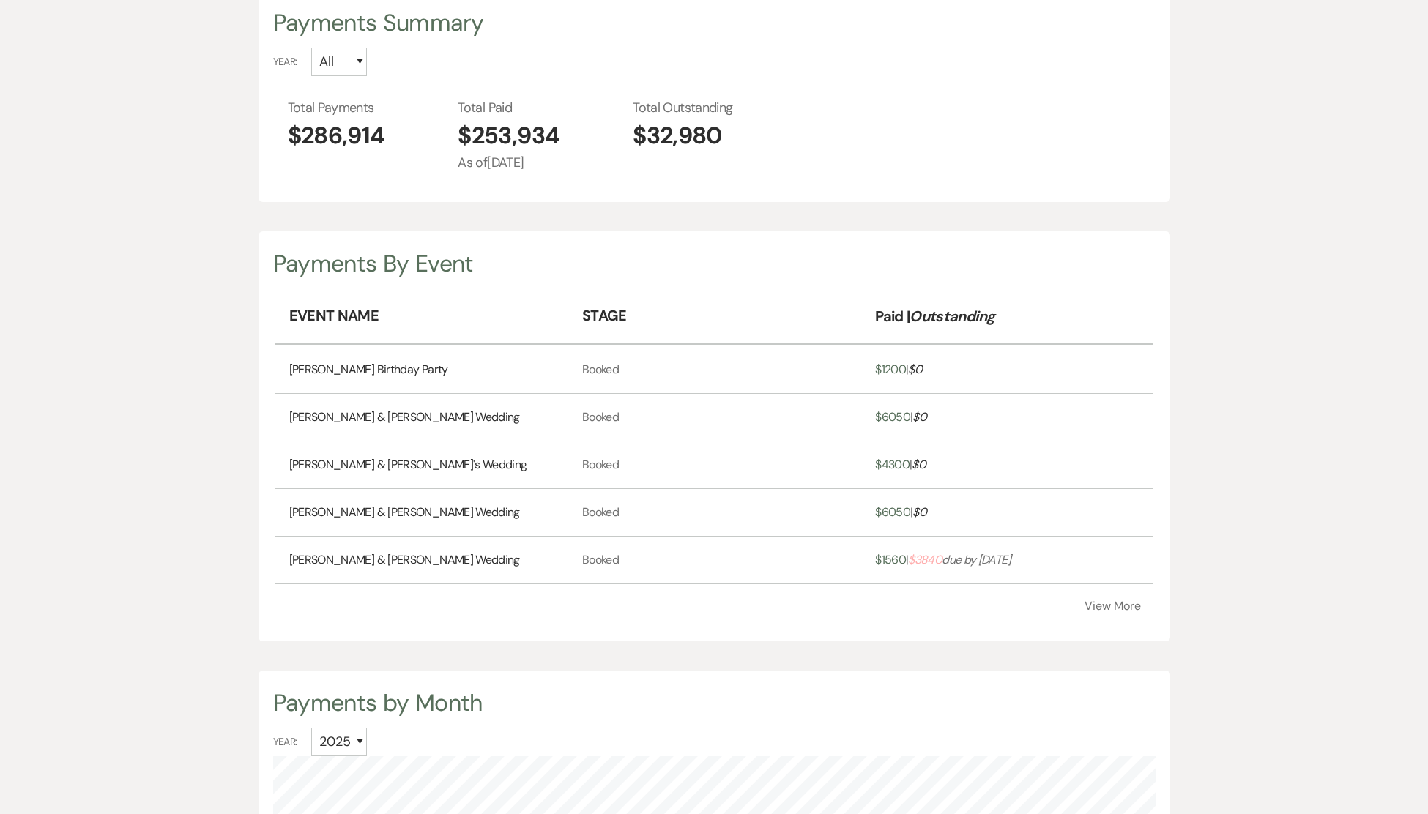
scroll to position [223, 0]
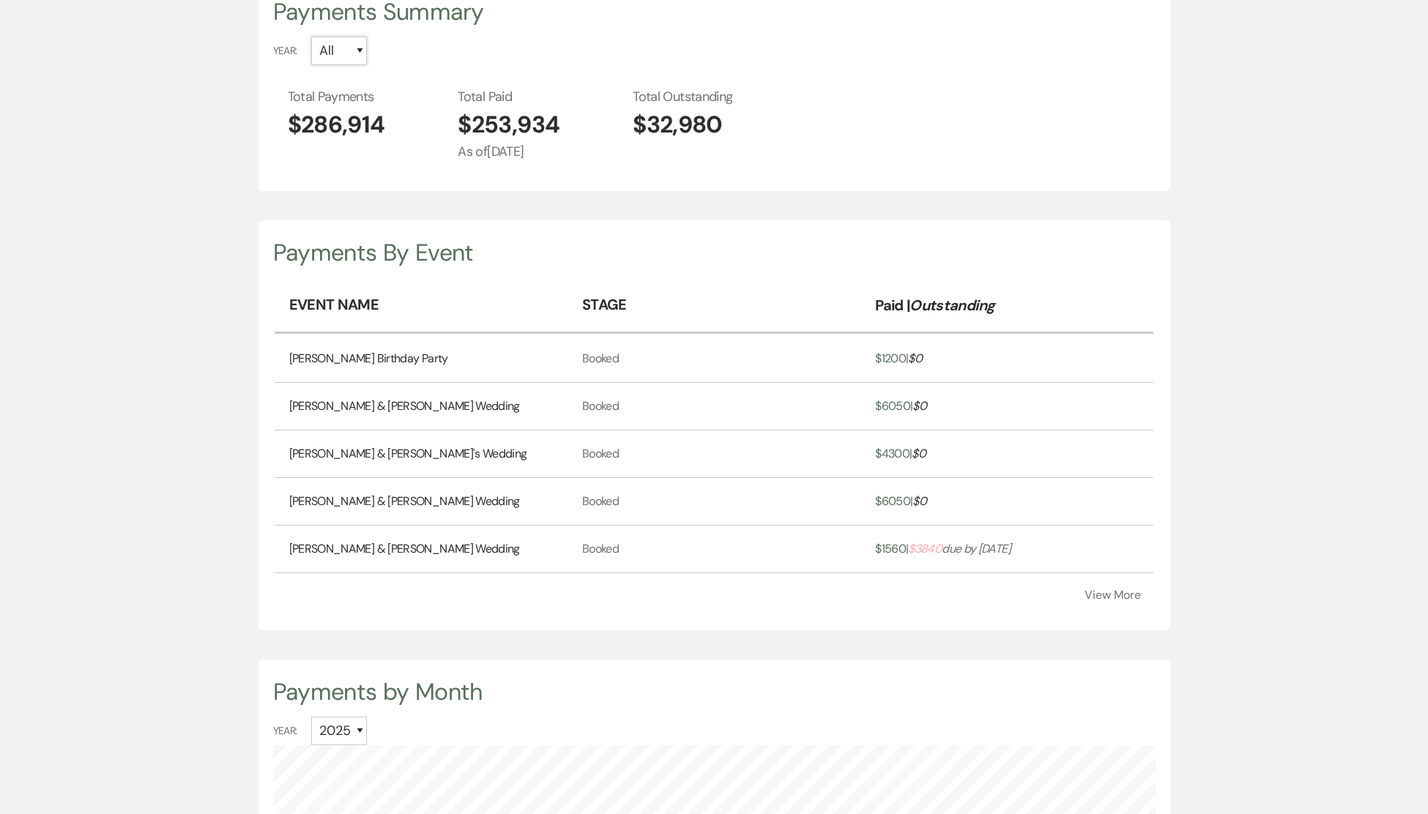
click at [361, 43] on select "All 2026 2025 2024 2023 2022 2021 2020 2019" at bounding box center [339, 51] width 56 height 29
select select "2025"
click at [311, 37] on select "All 2026 2025 2024 2023 2022 2021 2020 2019" at bounding box center [339, 51] width 56 height 29
click at [1120, 592] on button "View More" at bounding box center [1112, 595] width 56 height 12
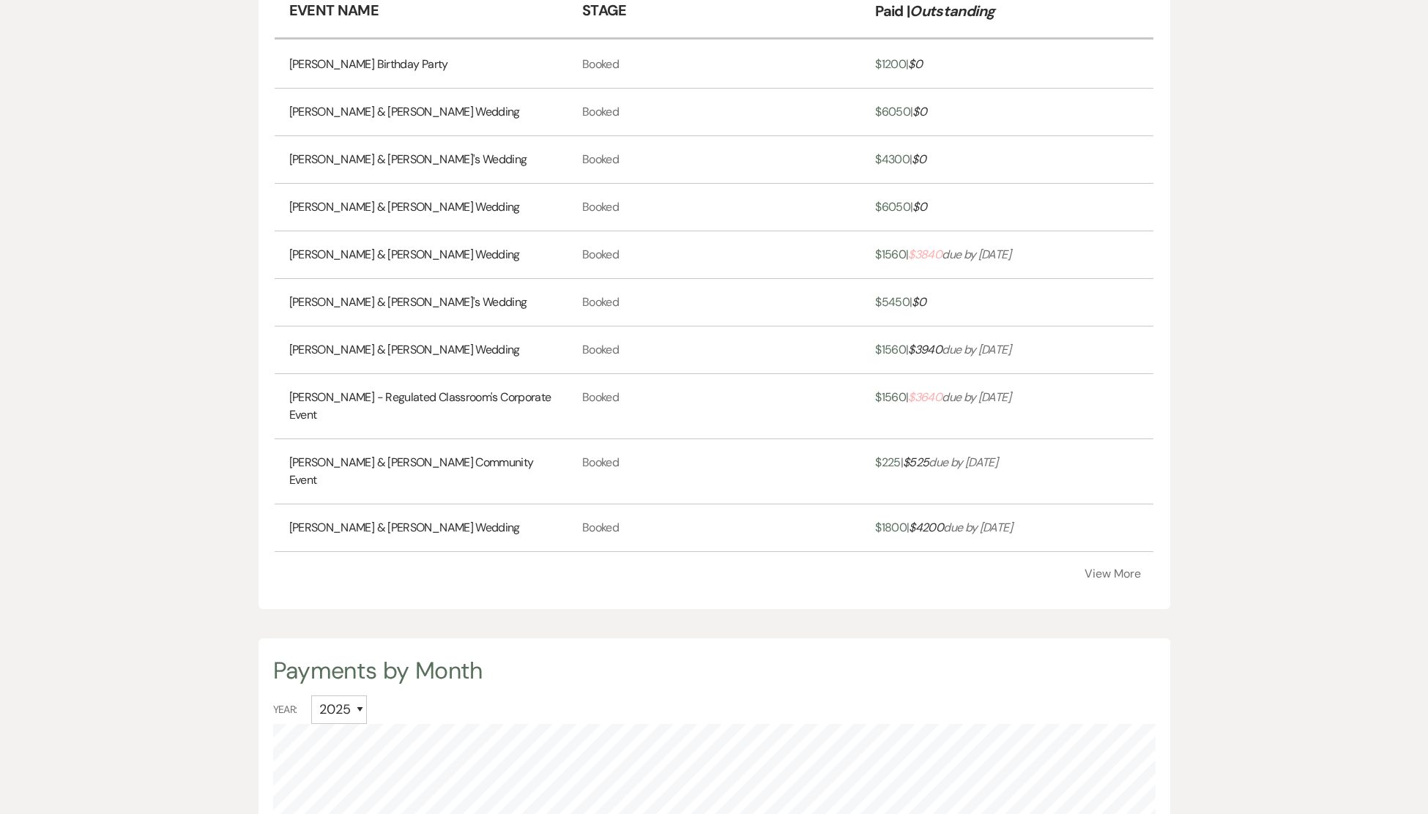
scroll to position [518, 0]
click at [1102, 567] on button "View More" at bounding box center [1112, 573] width 56 height 12
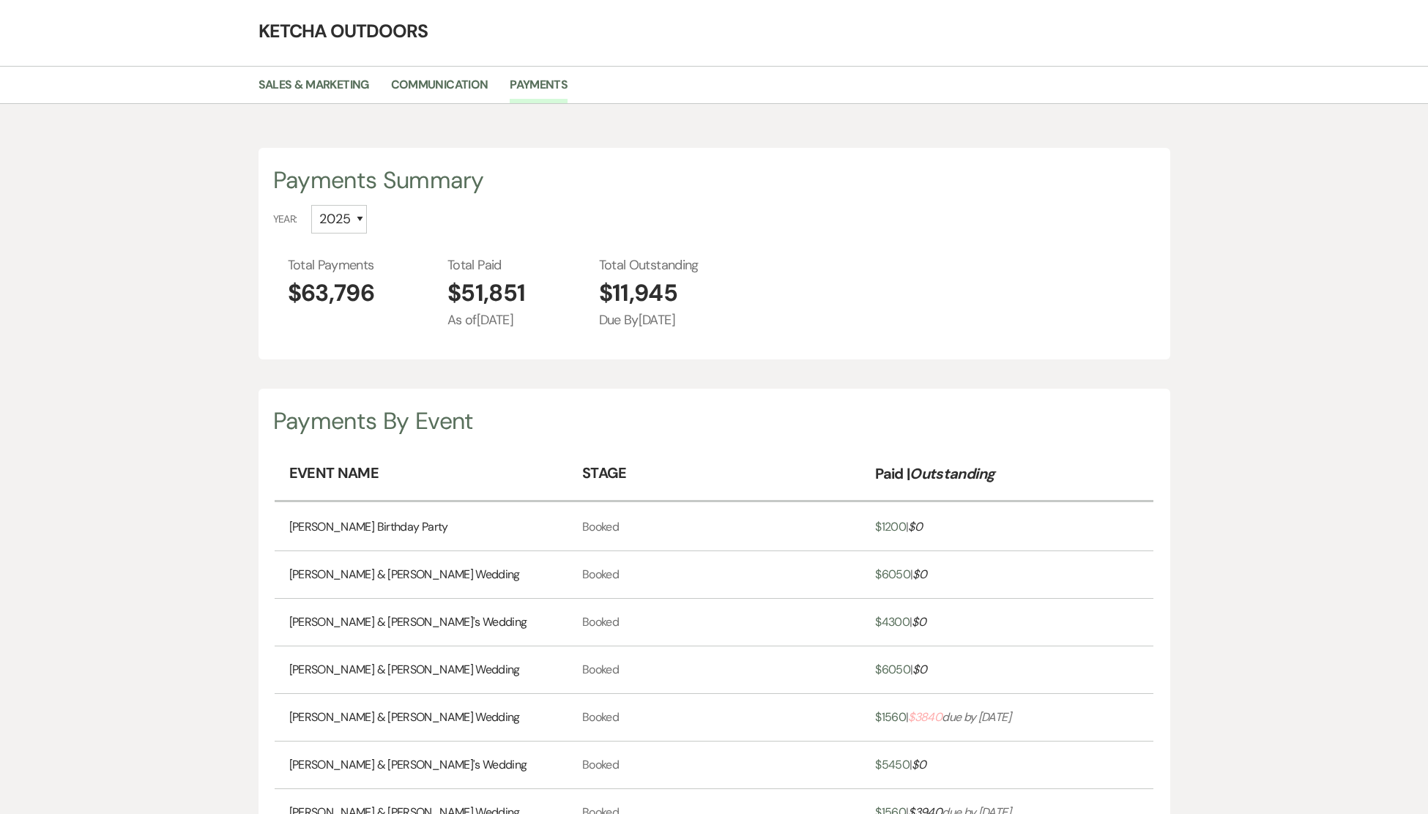
scroll to position [0, 0]
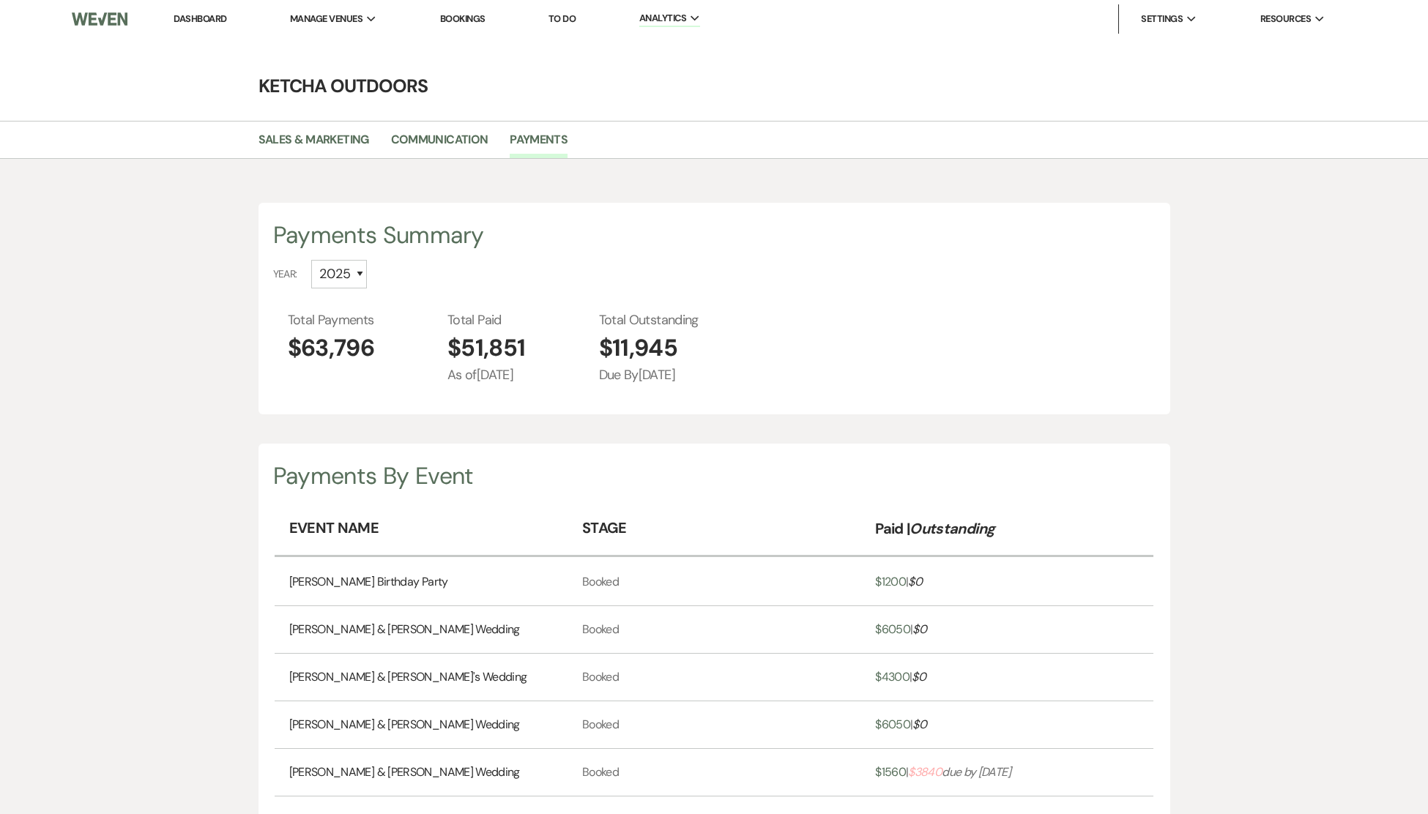
click at [193, 14] on link "Dashboard" at bounding box center [200, 18] width 53 height 12
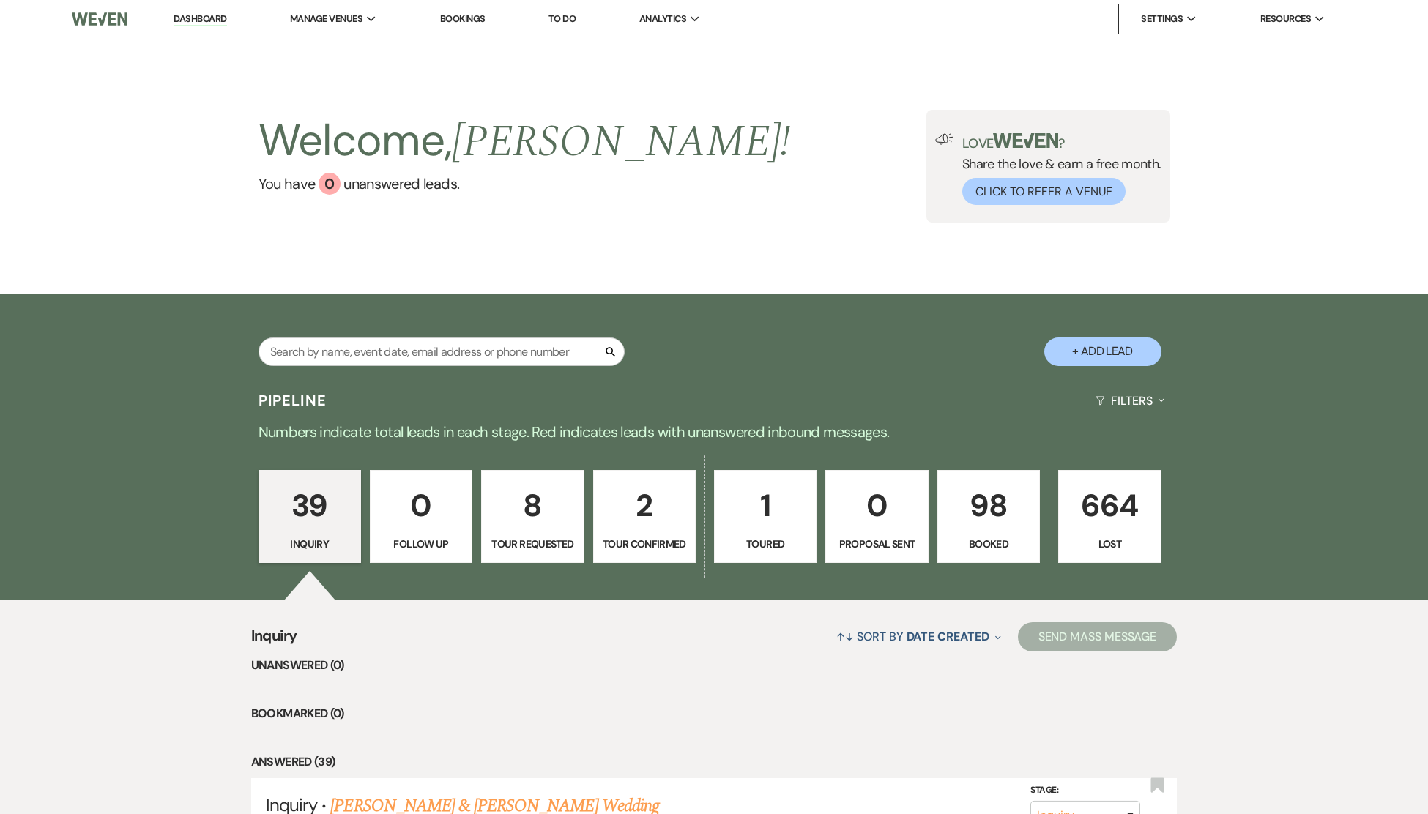
click at [1108, 350] on button "+ Add Lead" at bounding box center [1102, 352] width 117 height 29
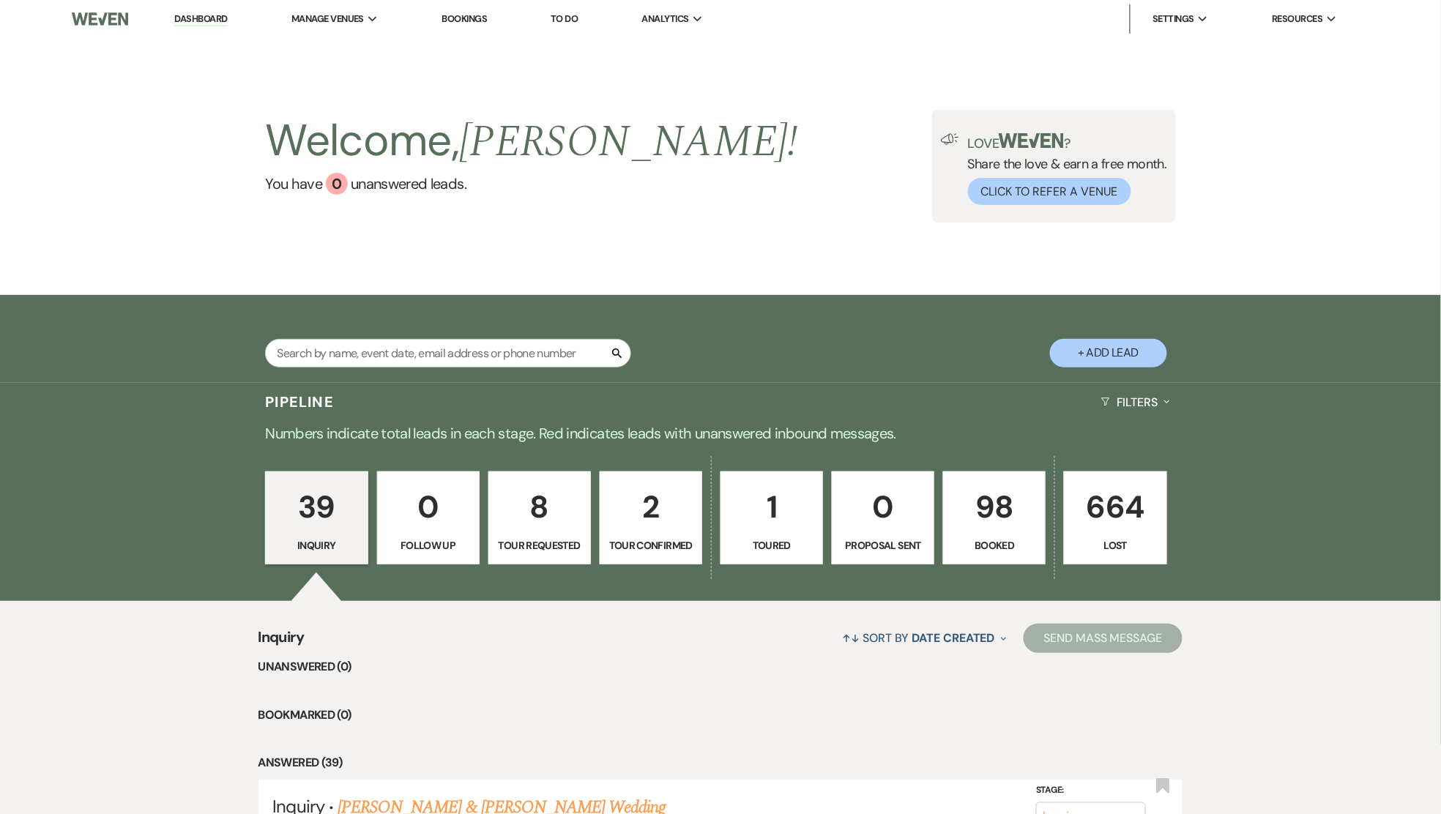
select select "502"
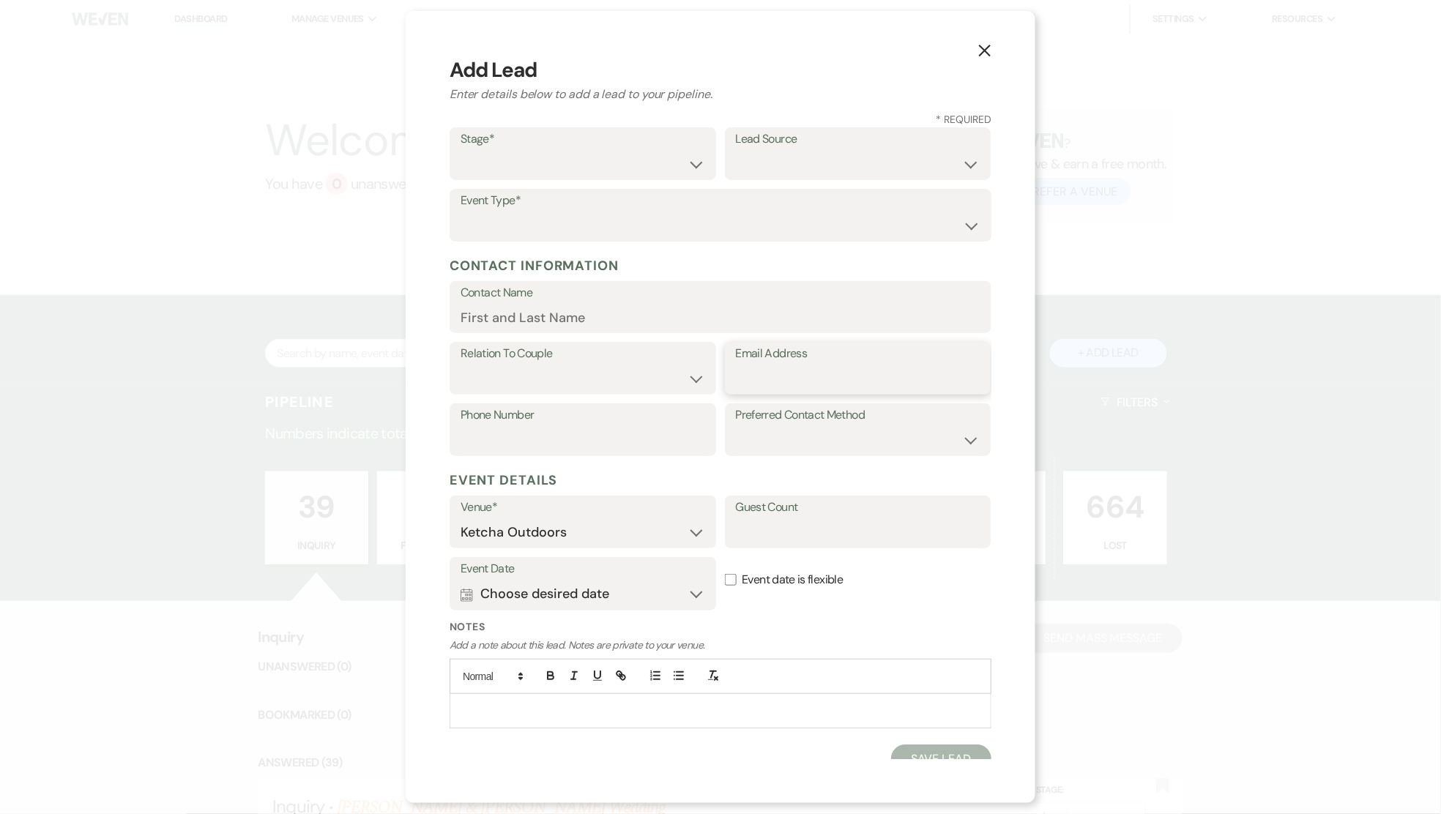
click at [756, 377] on input "Email Address" at bounding box center [858, 379] width 245 height 29
paste input "[EMAIL_ADDRESS][DOMAIN_NAME]"
type input "[EMAIL_ADDRESS][DOMAIN_NAME]"
click at [545, 313] on input "Contact Name" at bounding box center [721, 317] width 520 height 29
click at [523, 322] on input "[PERSON_NAME], Clair" at bounding box center [721, 317] width 520 height 29
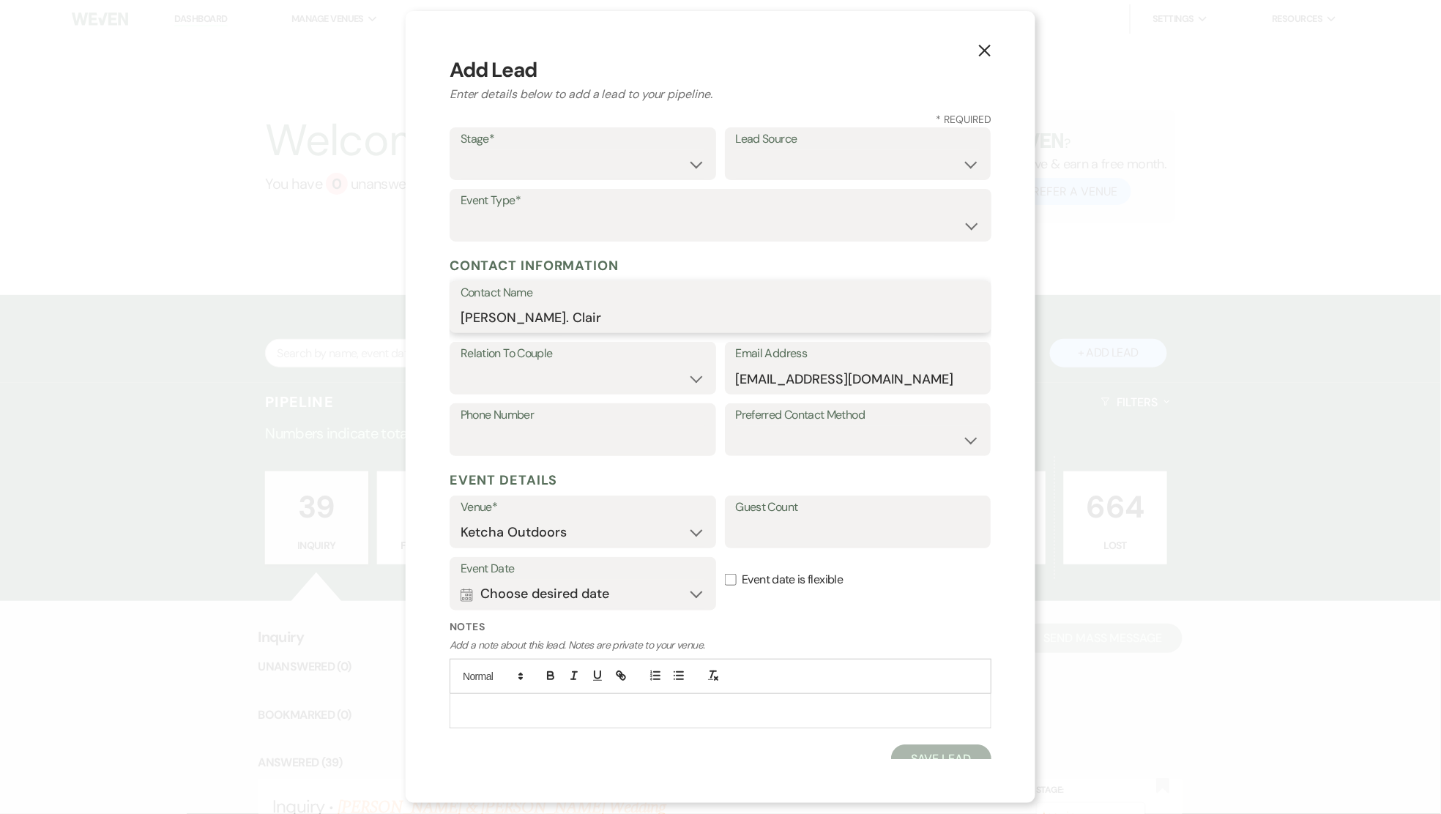
type input "[PERSON_NAME]. Clair"
click at [687, 381] on select "Couple Planner Parent of Couple Family Member Friend Other" at bounding box center [583, 379] width 245 height 29
select select "1"
click at [461, 365] on select "Couple Planner Parent of Couple Family Member Friend Other" at bounding box center [583, 379] width 245 height 29
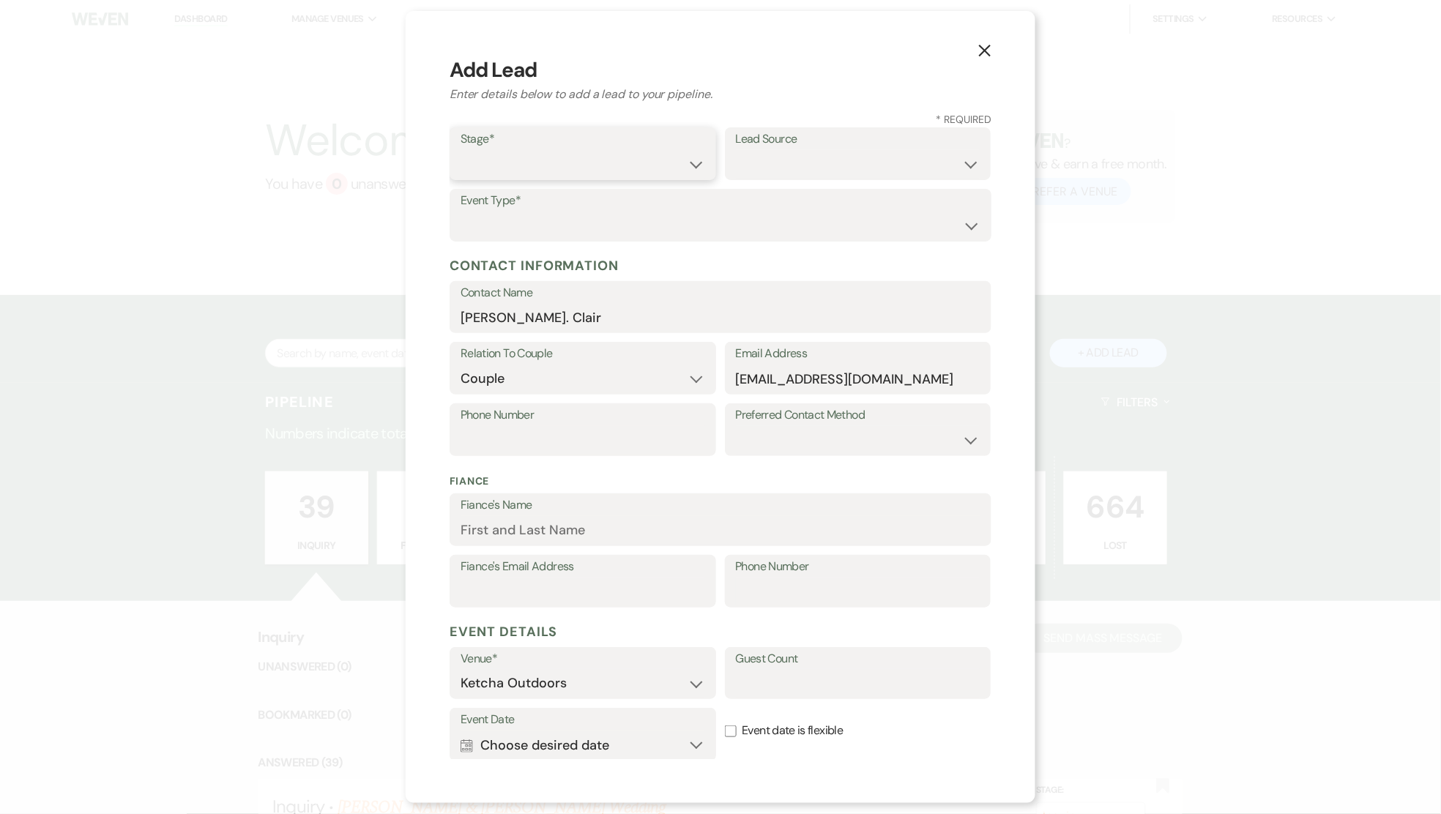
click at [690, 165] on select "Inquiry Follow Up Tour Requested Tour Confirmed Toured Proposal Sent Booked Lost" at bounding box center [583, 164] width 245 height 29
select select "1"
click at [461, 150] on select "Inquiry Follow Up Tour Requested Tour Confirmed Toured Proposal Sent Booked Lost" at bounding box center [583, 164] width 245 height 29
click at [958, 164] on select "Weven Venue Website Instagram Facebook Pinterest Google The Knot Wedding Wire H…" at bounding box center [858, 164] width 245 height 29
select select "5"
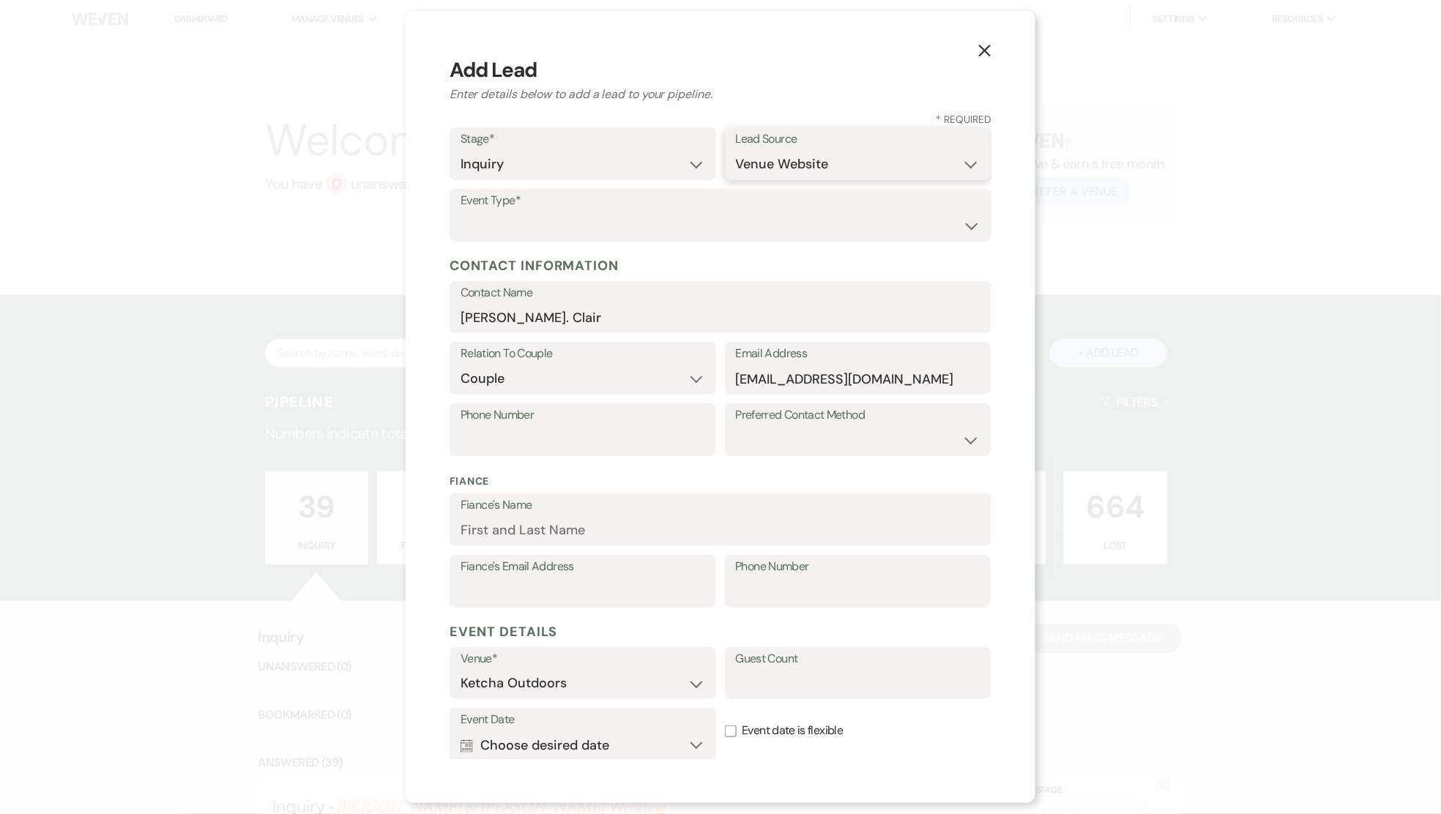
click at [736, 150] on select "Weven Venue Website Instagram Facebook Pinterest Google The Knot Wedding Wire H…" at bounding box center [858, 164] width 245 height 29
click at [956, 226] on select "Wedding Anniversary Party Baby Shower Bachelorette / Bachelor Party Birthday Pa…" at bounding box center [721, 226] width 520 height 29
select select "1"
click at [461, 212] on select "Wedding Anniversary Party Baby Shower Bachelorette / Bachelor Party Birthday Pa…" at bounding box center [721, 226] width 520 height 29
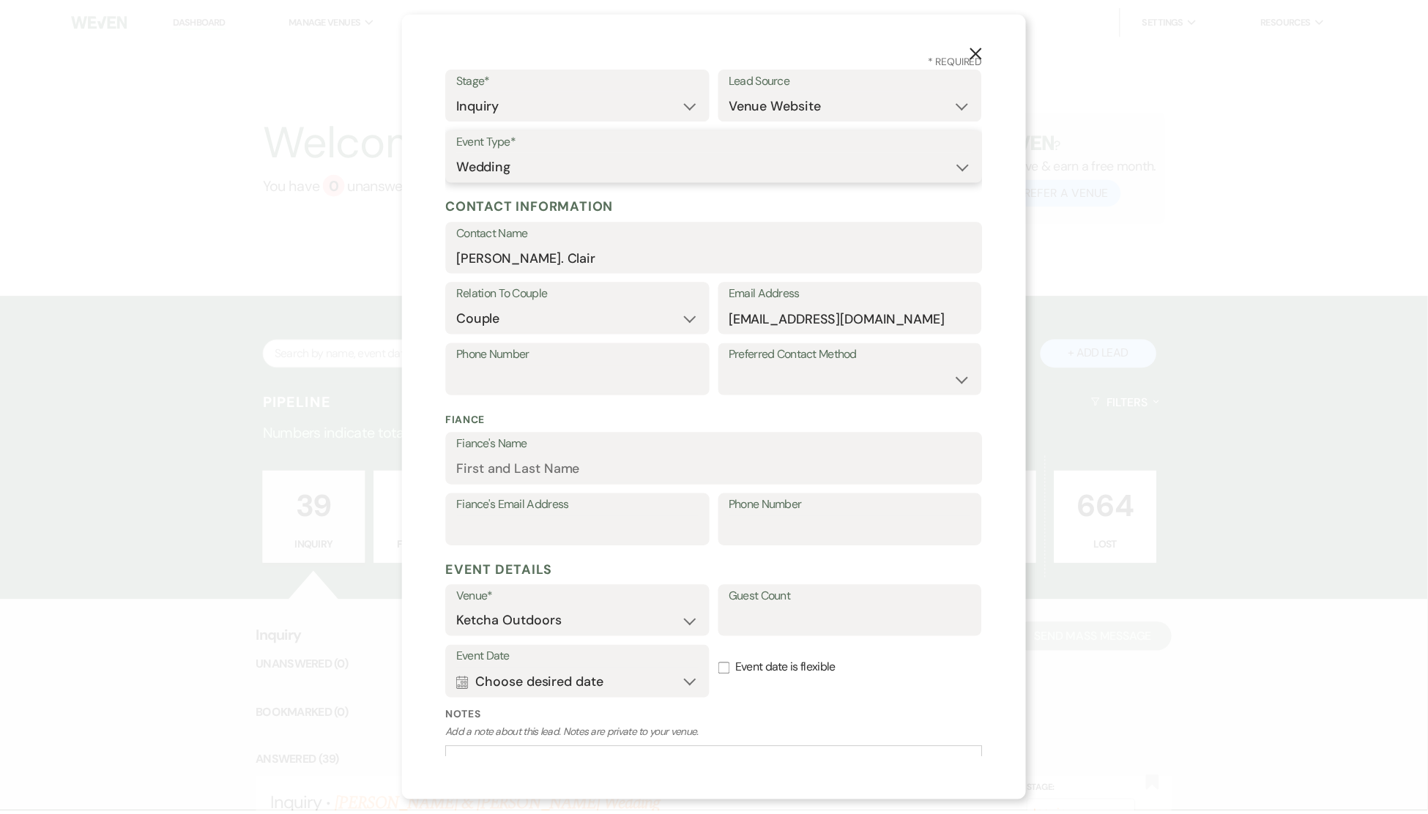
scroll to position [165, 0]
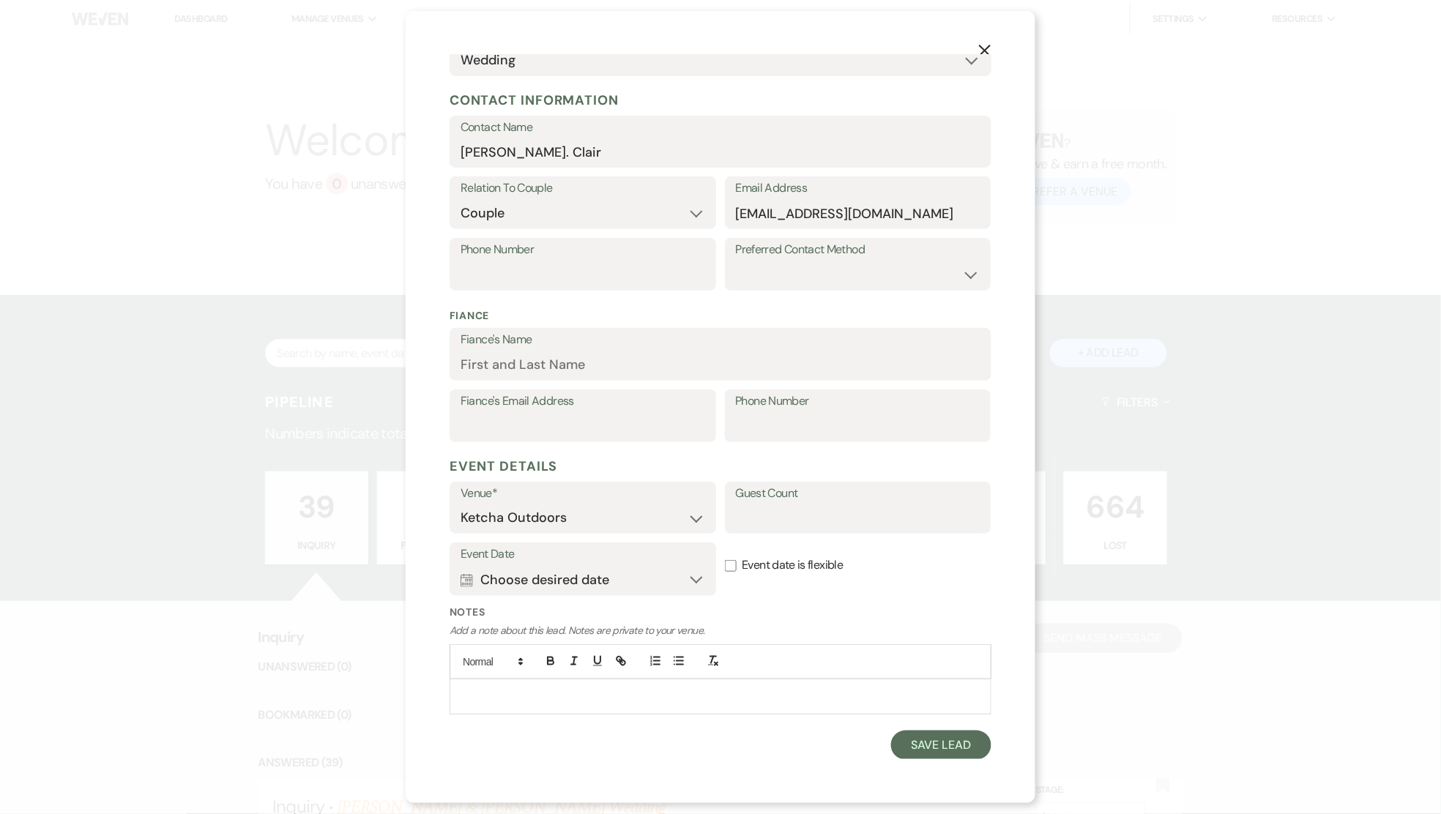
click at [726, 569] on input "Event date is flexible" at bounding box center [731, 566] width 12 height 12
checkbox input "true"
click at [932, 746] on button "Save Lead" at bounding box center [941, 745] width 100 height 29
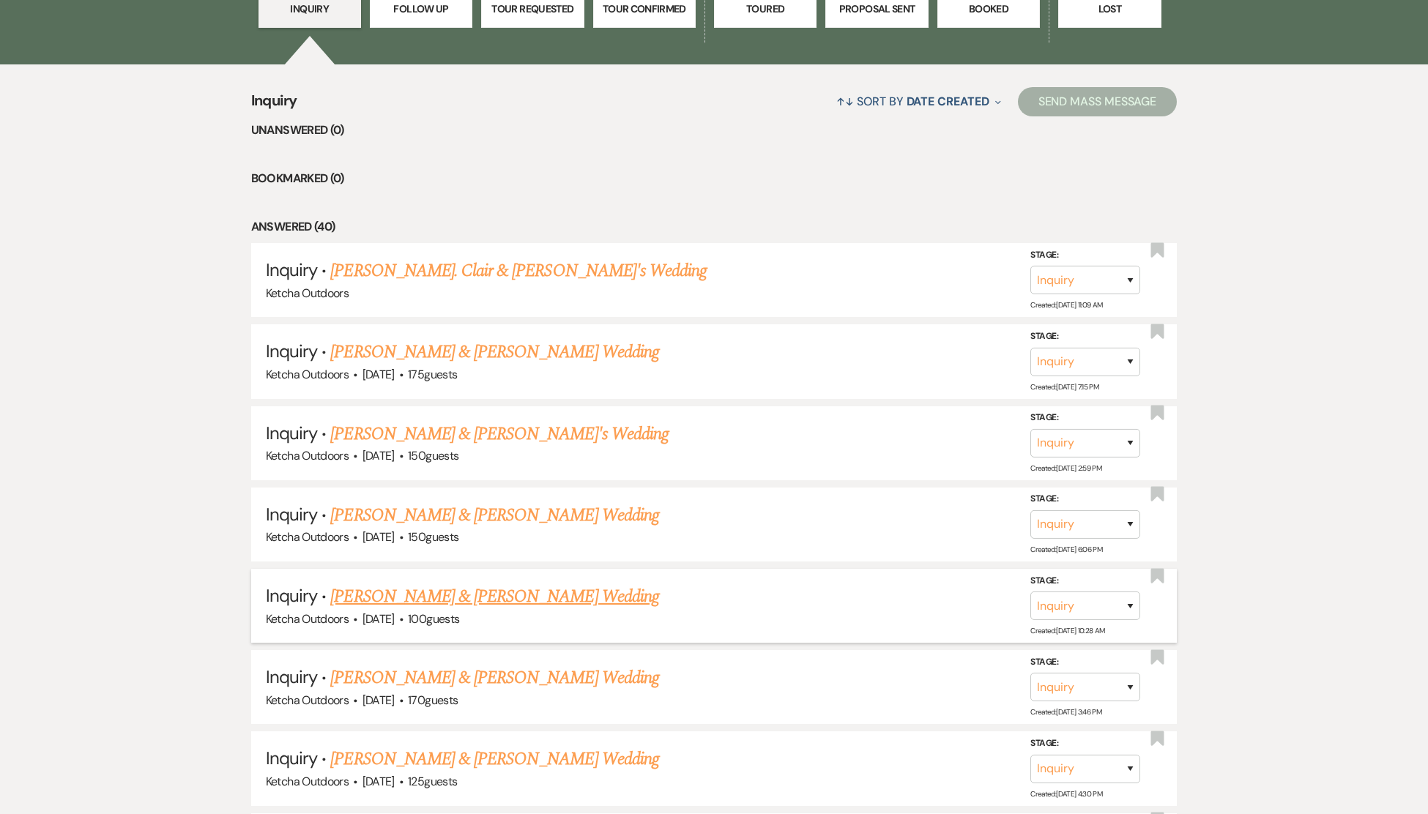
scroll to position [538, 0]
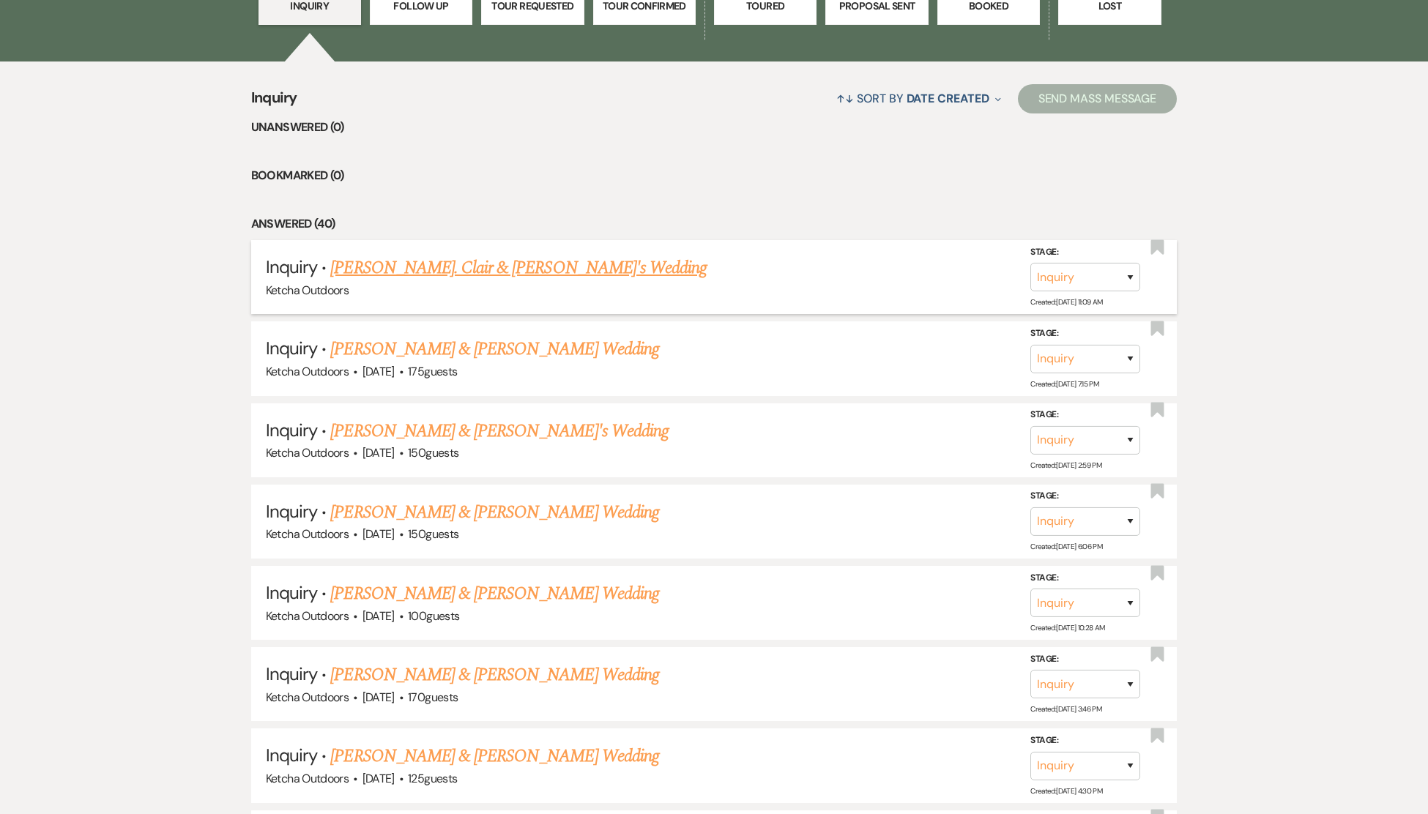
click at [452, 281] on link "[PERSON_NAME]. Clair & [PERSON_NAME]'s Wedding" at bounding box center [518, 268] width 376 height 26
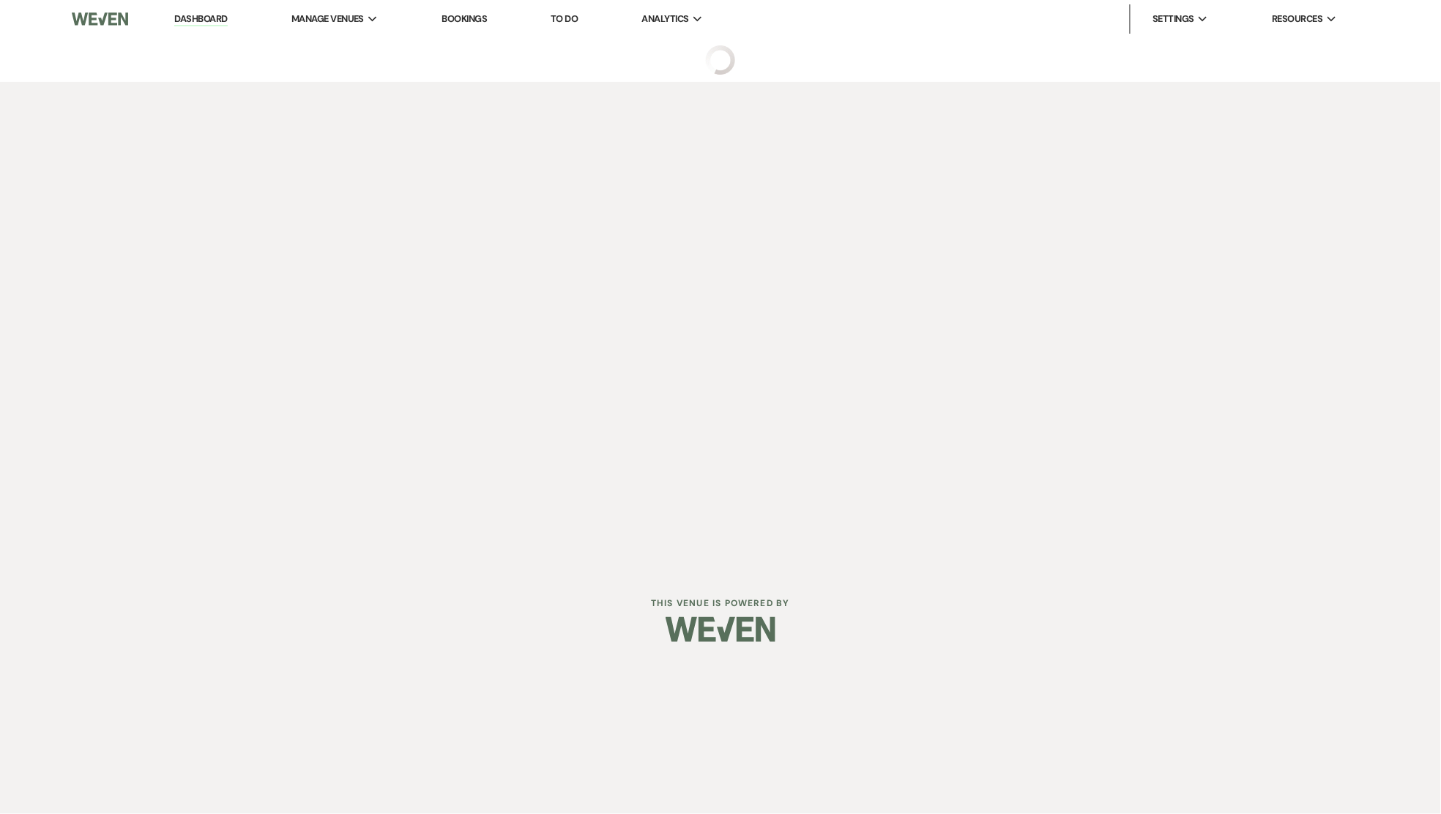
select select "5"
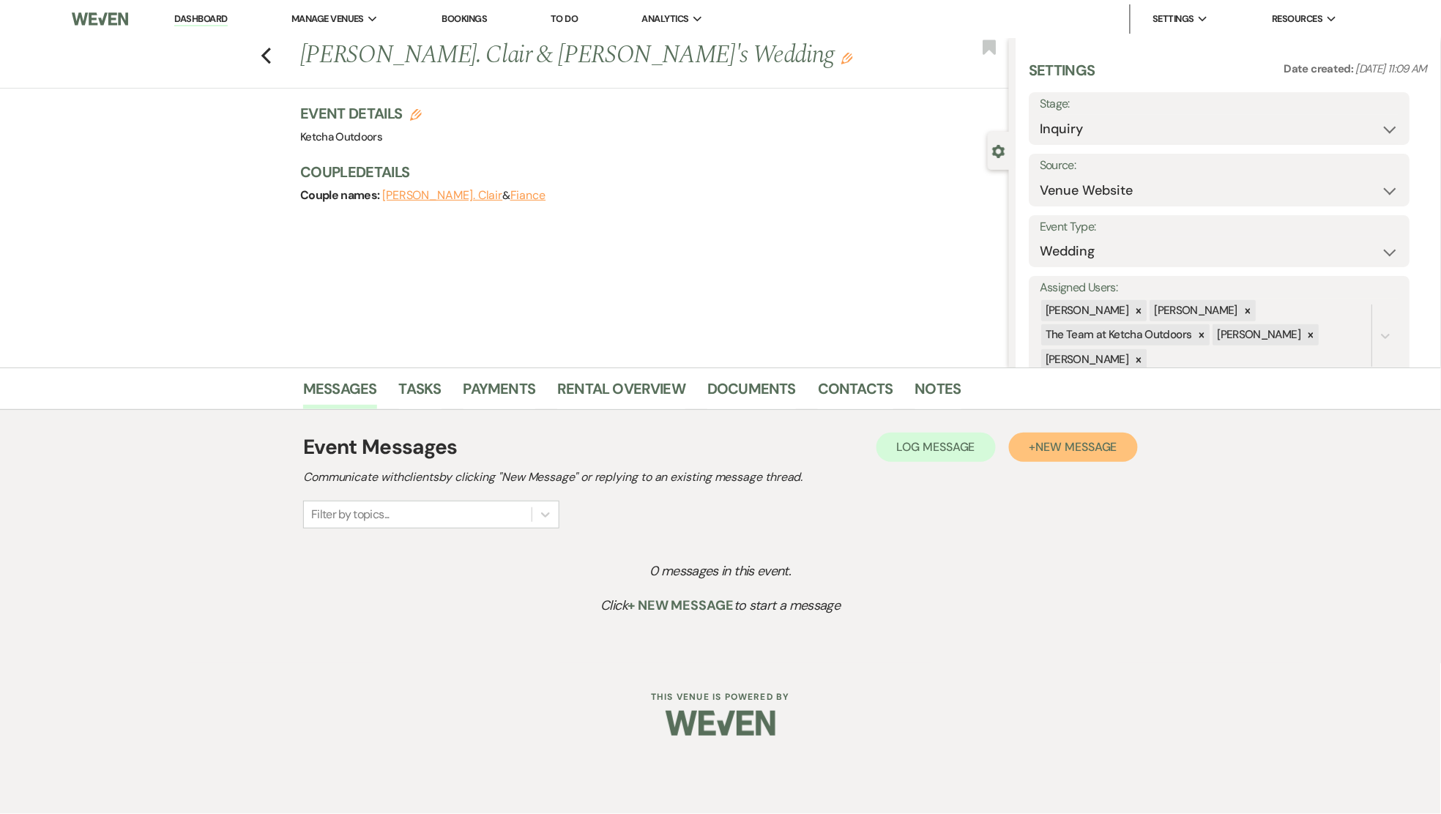
click at [1052, 456] on button "+ New Message" at bounding box center [1073, 447] width 129 height 29
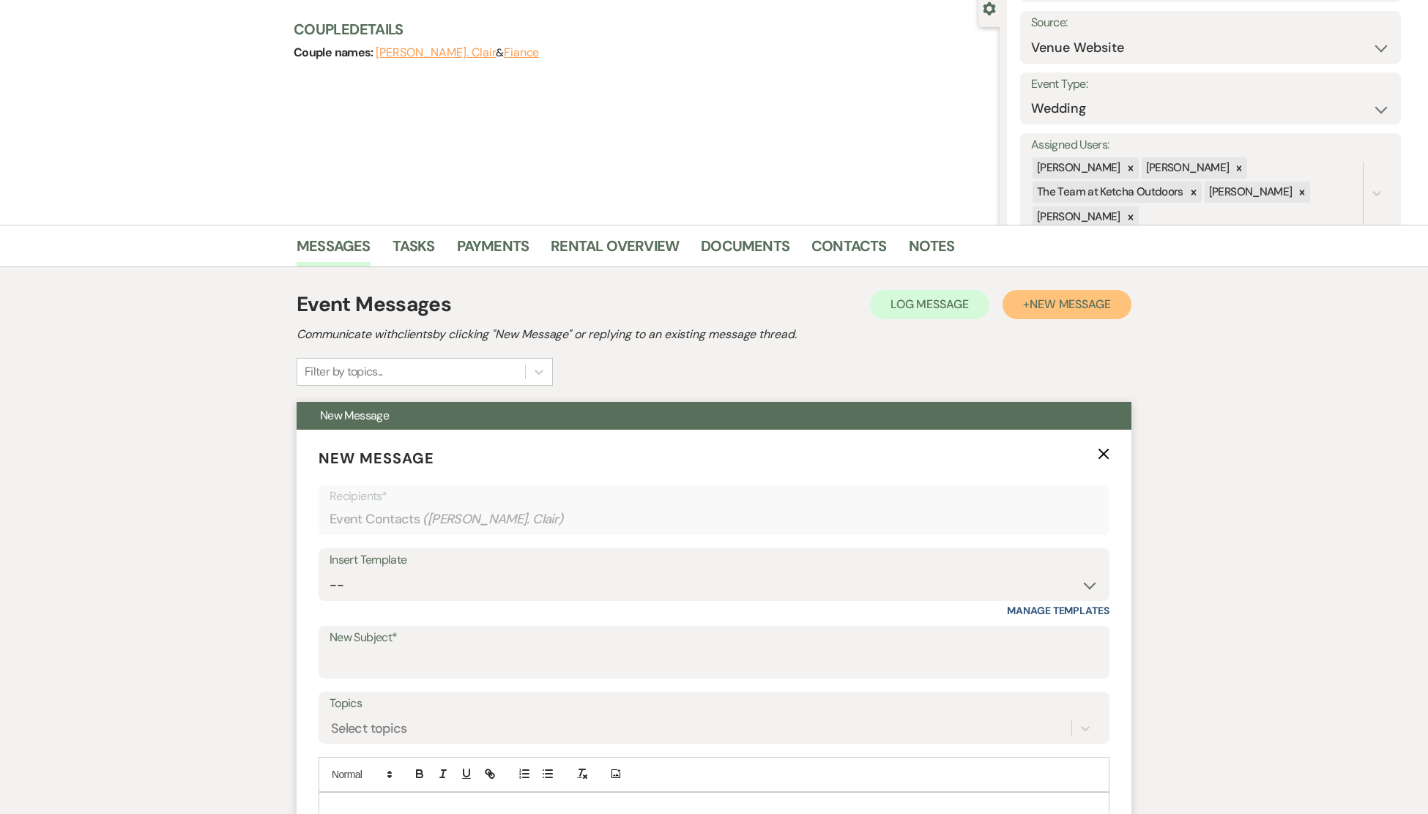
scroll to position [148, 0]
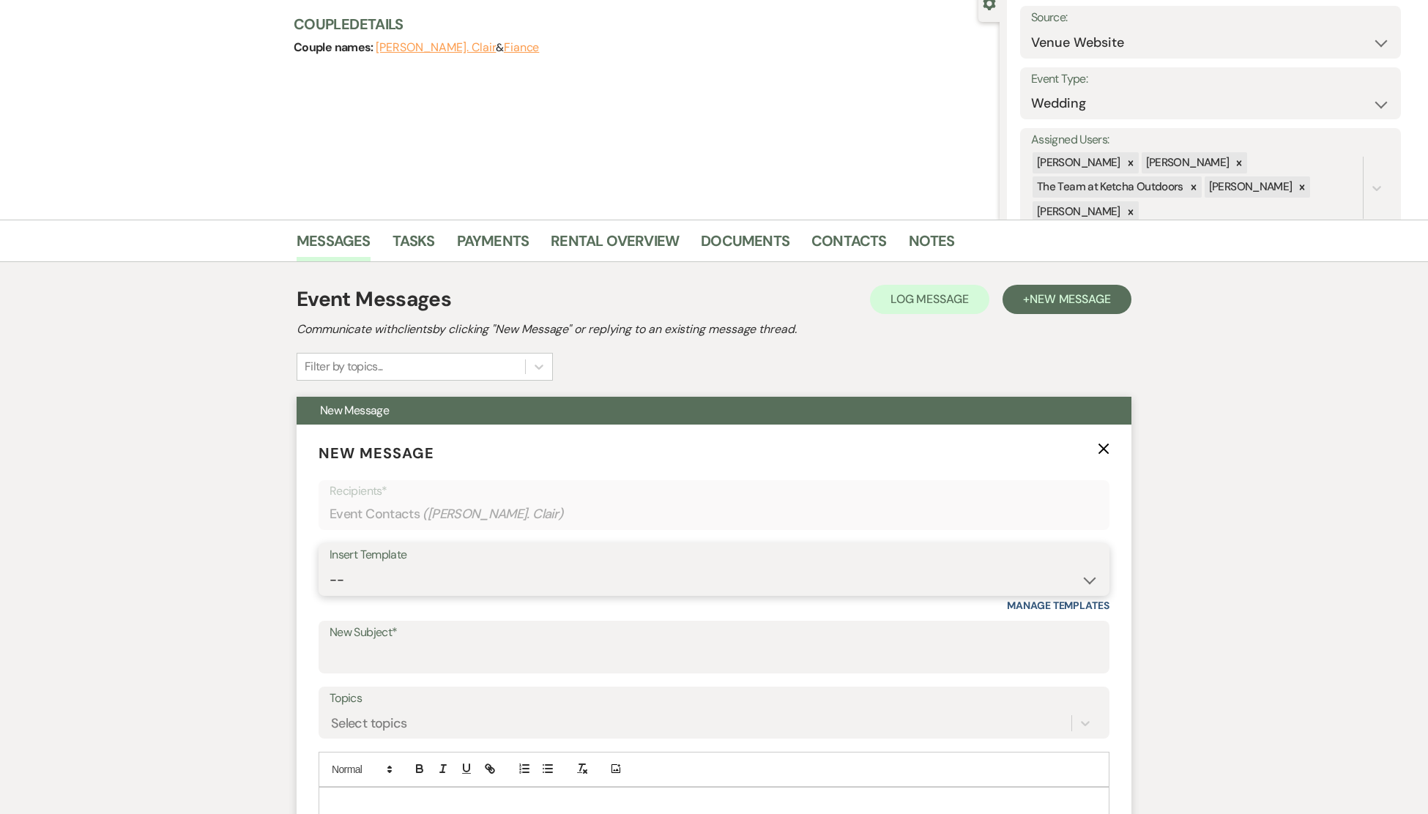
click at [1091, 584] on select "-- Weven Planning Portal Introduction (Booked Events) Deposit Payment Rental Co…" at bounding box center [713, 580] width 769 height 29
select select "1164"
click at [329, 566] on select "-- Weven Planning Portal Introduction (Booked Events) Deposit Payment Rental Co…" at bounding box center [713, 580] width 769 height 29
type input "Thank you for your interest in using Ketcha as your venue!"
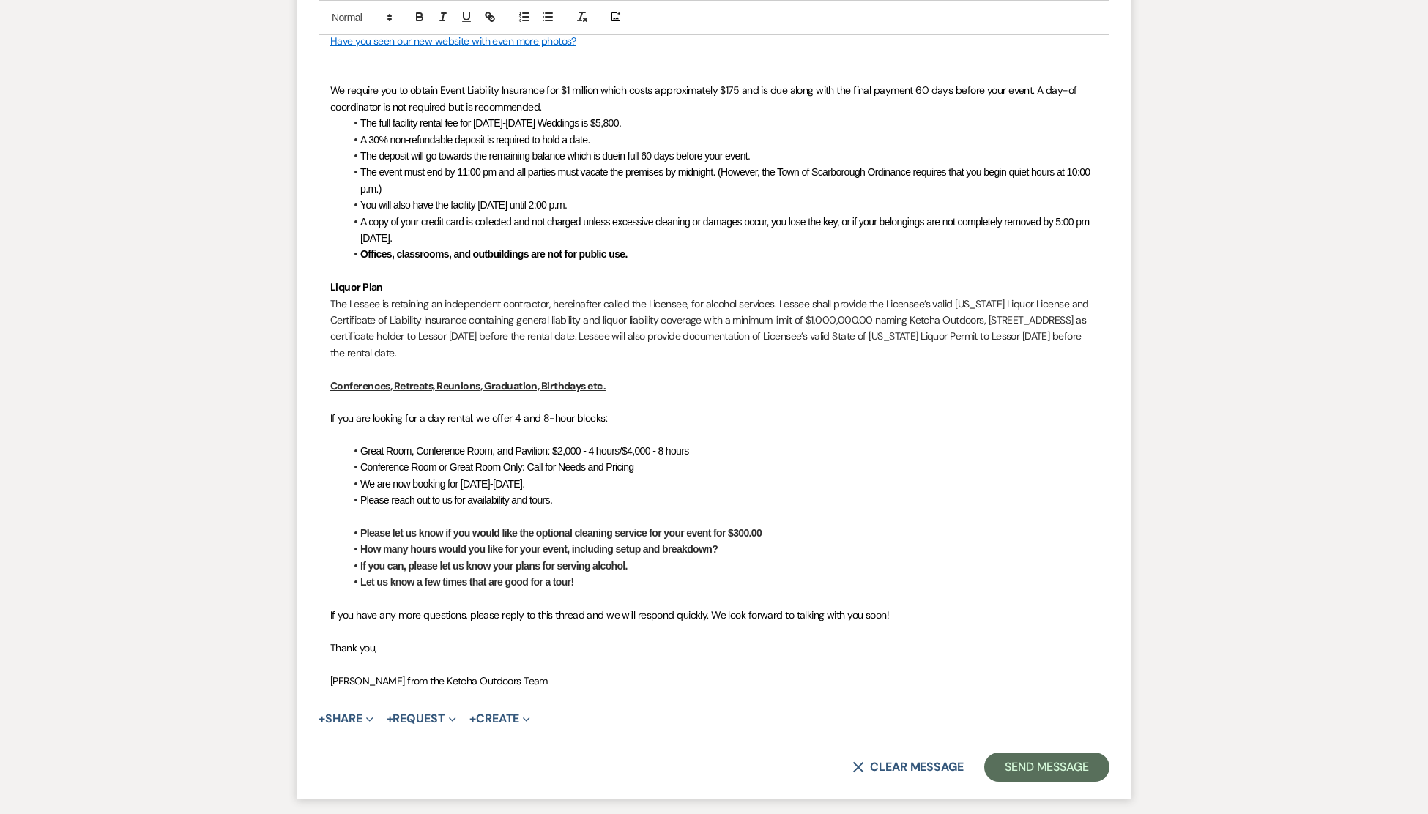
scroll to position [1447, 0]
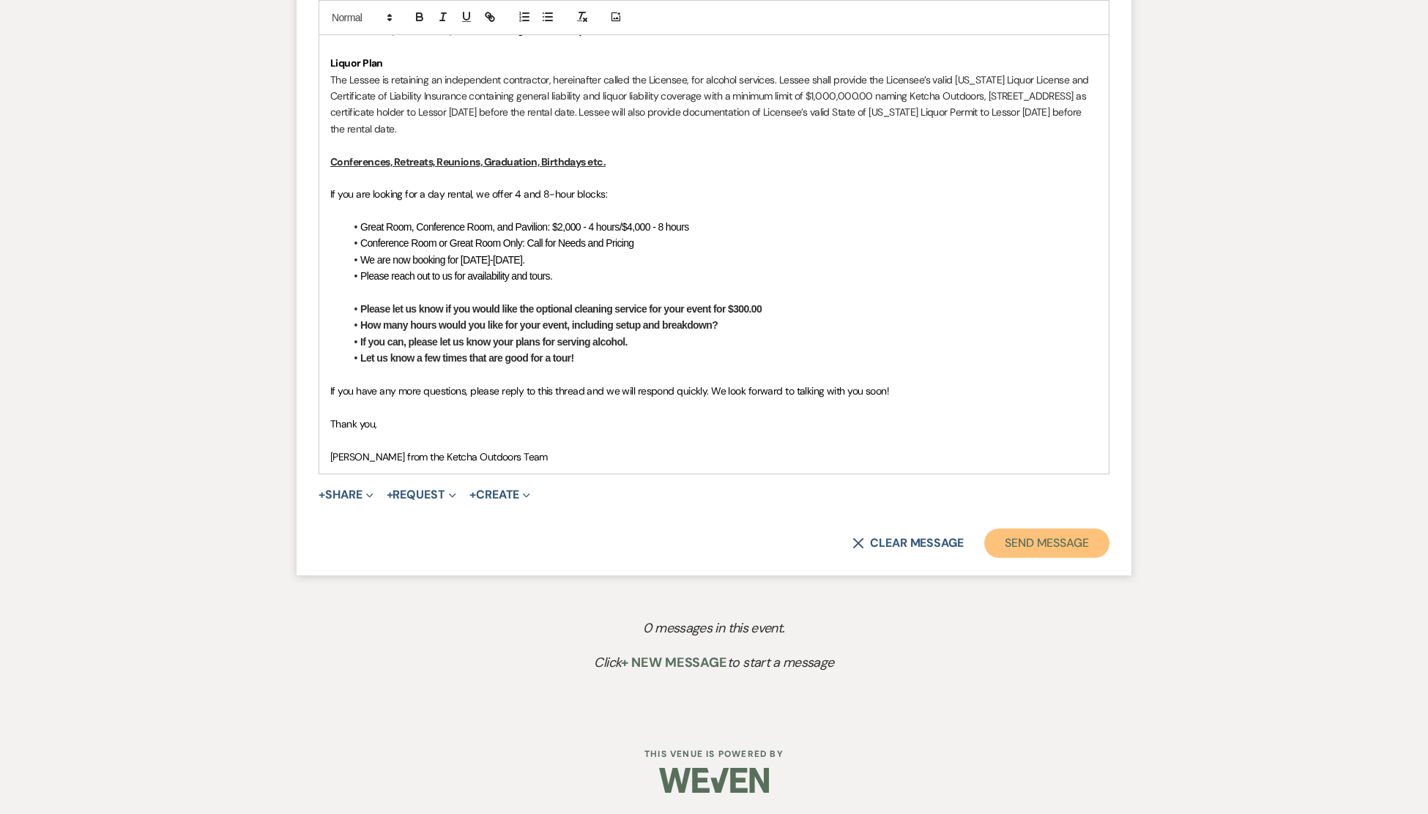
click at [1045, 543] on button "Send Message" at bounding box center [1046, 543] width 125 height 29
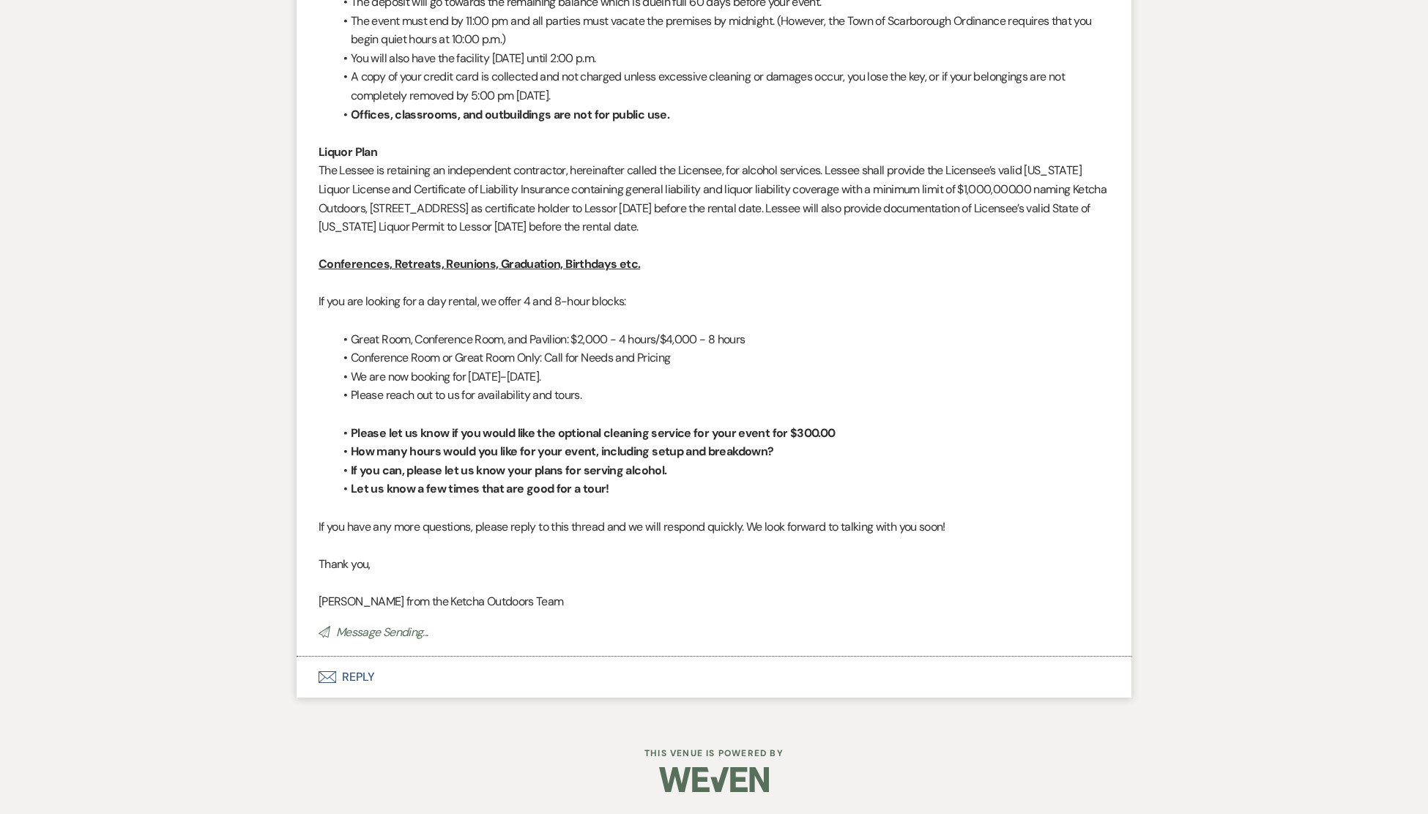
scroll to position [849, 0]
